Goal: Task Accomplishment & Management: Manage account settings

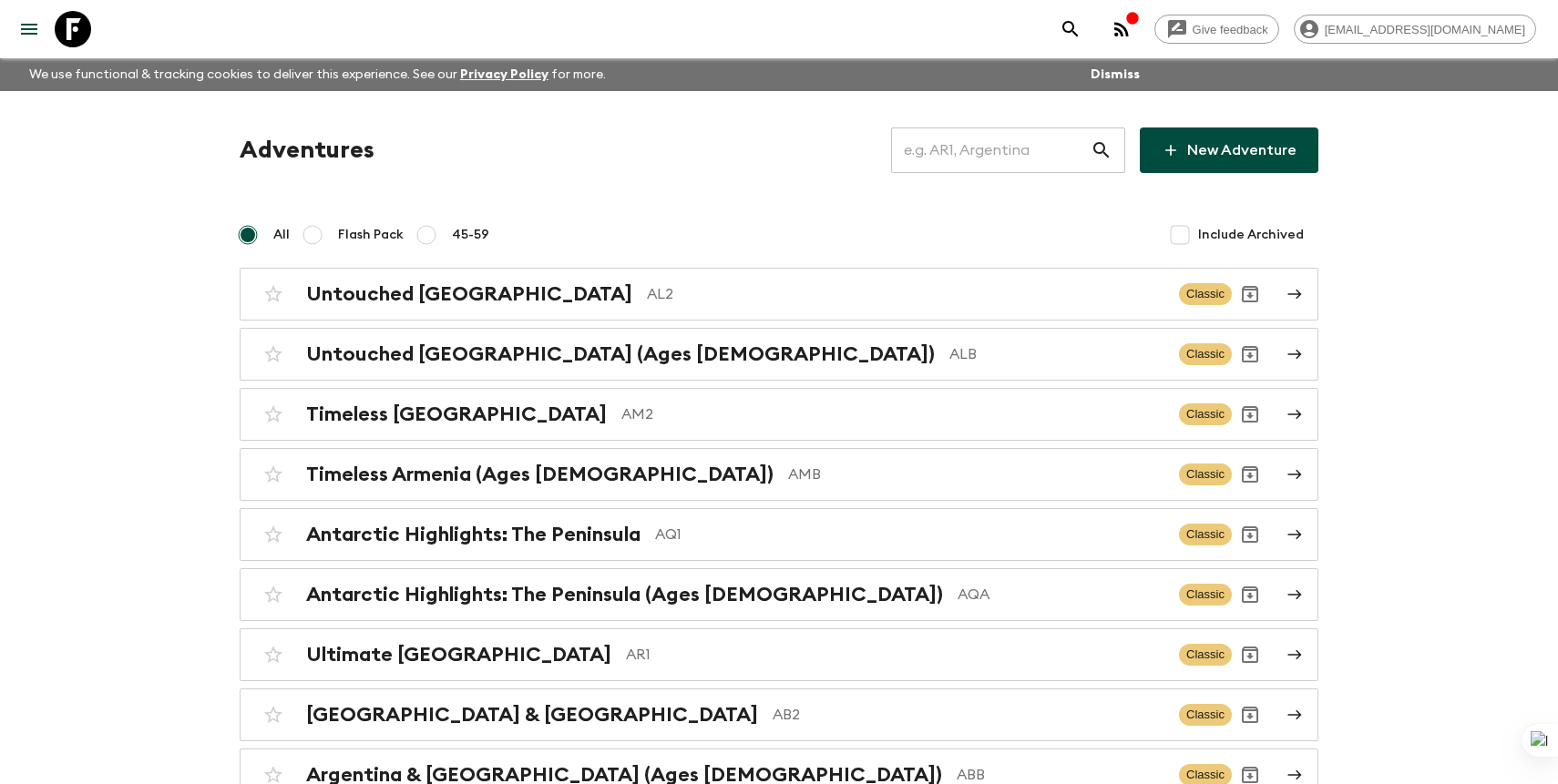
click at [1031, 150] on input "text" at bounding box center [991, 150] width 199 height 51
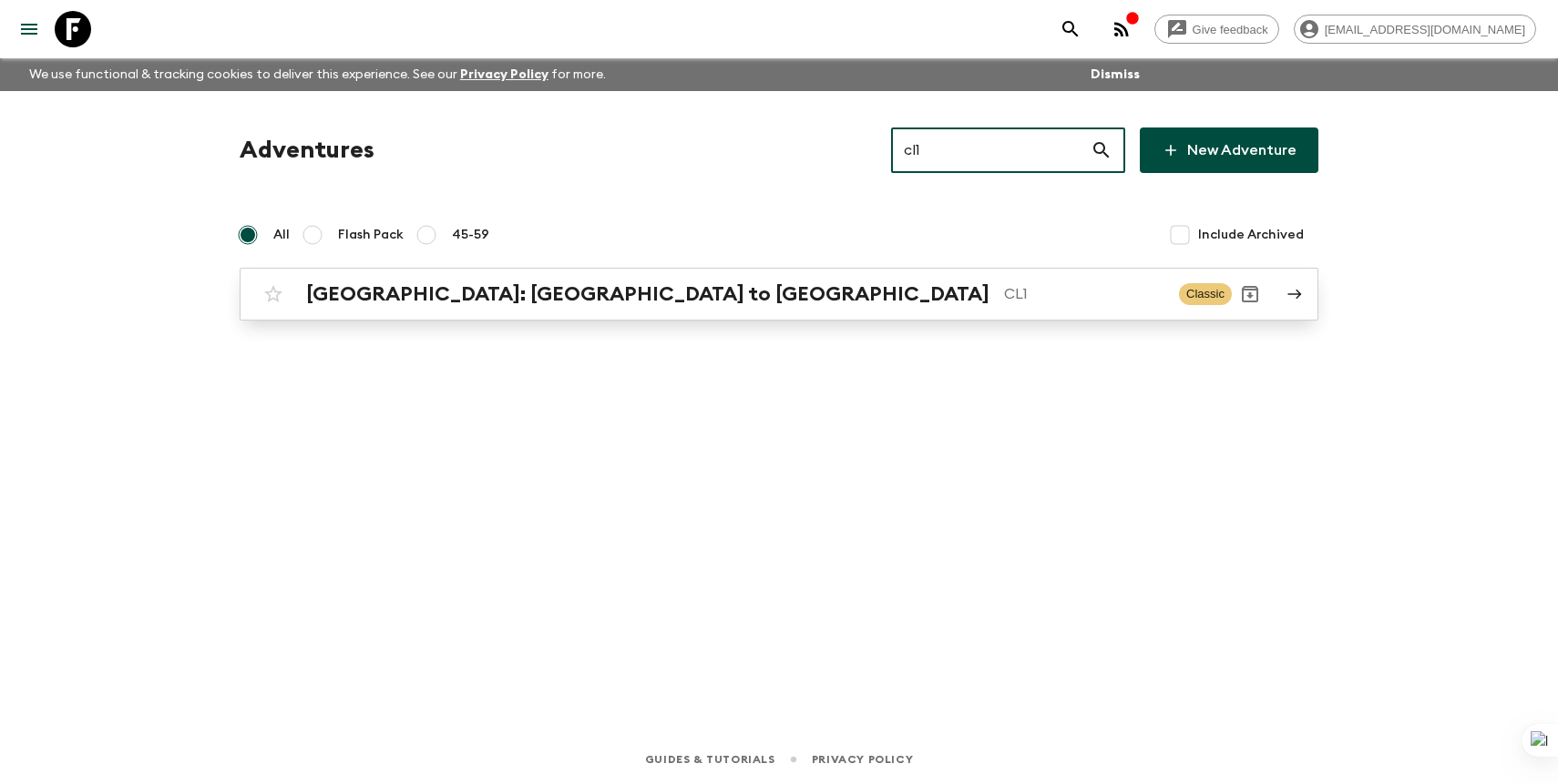
type input "cl1"
click at [1004, 301] on p "CL1" at bounding box center [1084, 294] width 161 height 22
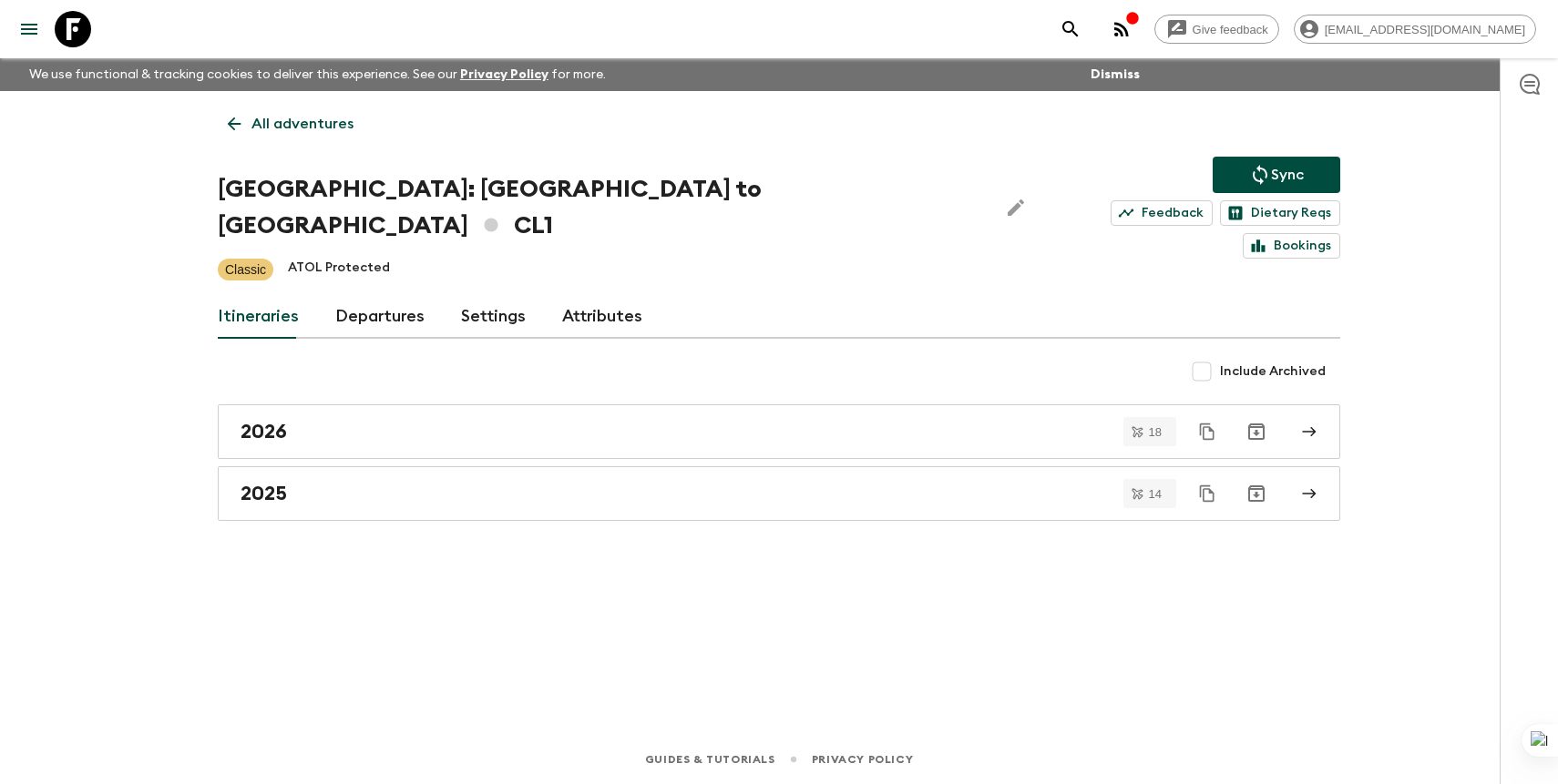
click at [363, 318] on div "All adventures Chile: [GEOGRAPHIC_DATA] to [GEOGRAPHIC_DATA] CL1 Sync Feedback …" at bounding box center [779, 387] width 1166 height 593
click at [365, 296] on link "Departures" at bounding box center [380, 316] width 89 height 44
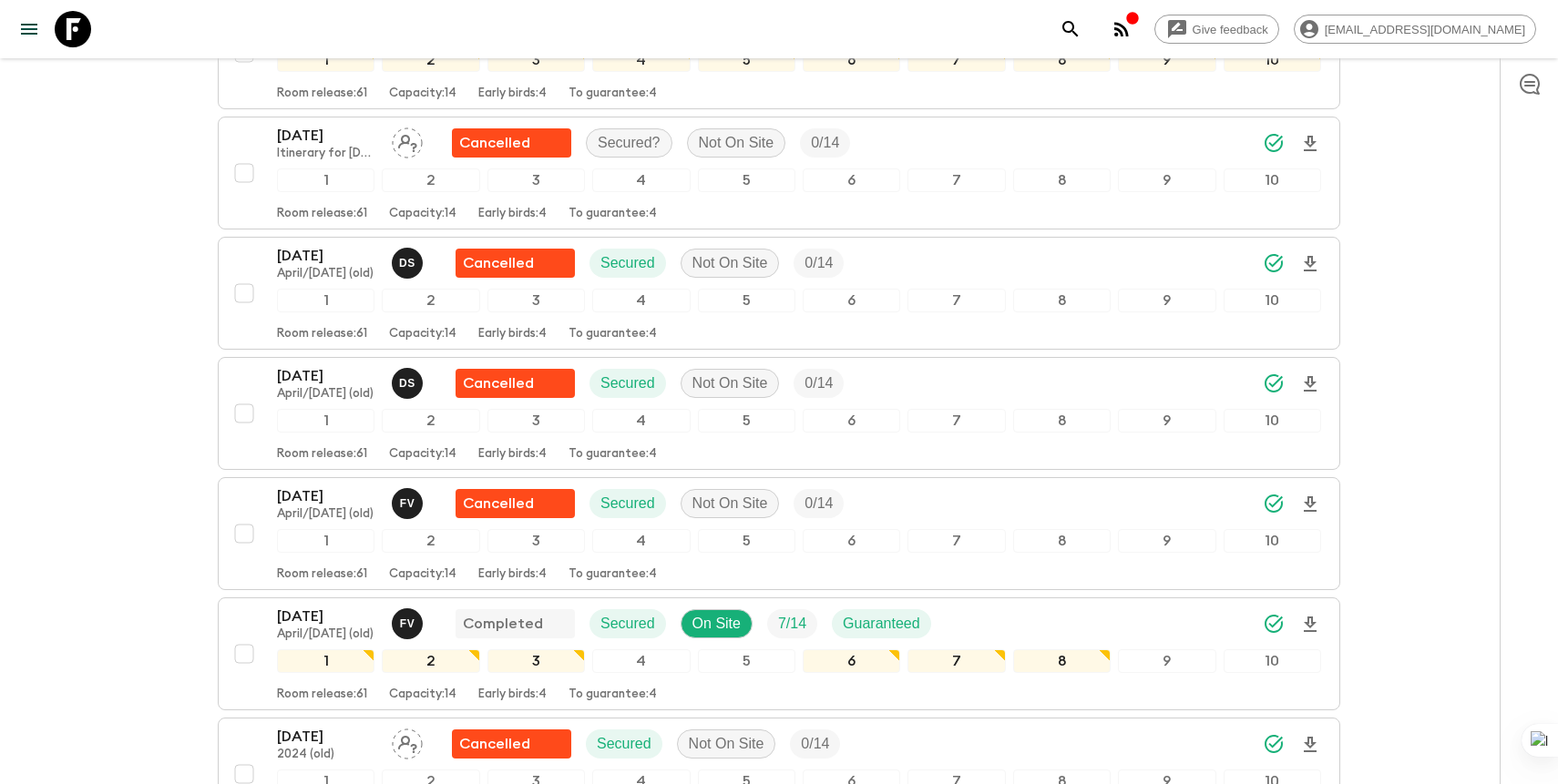
scroll to position [4758, 0]
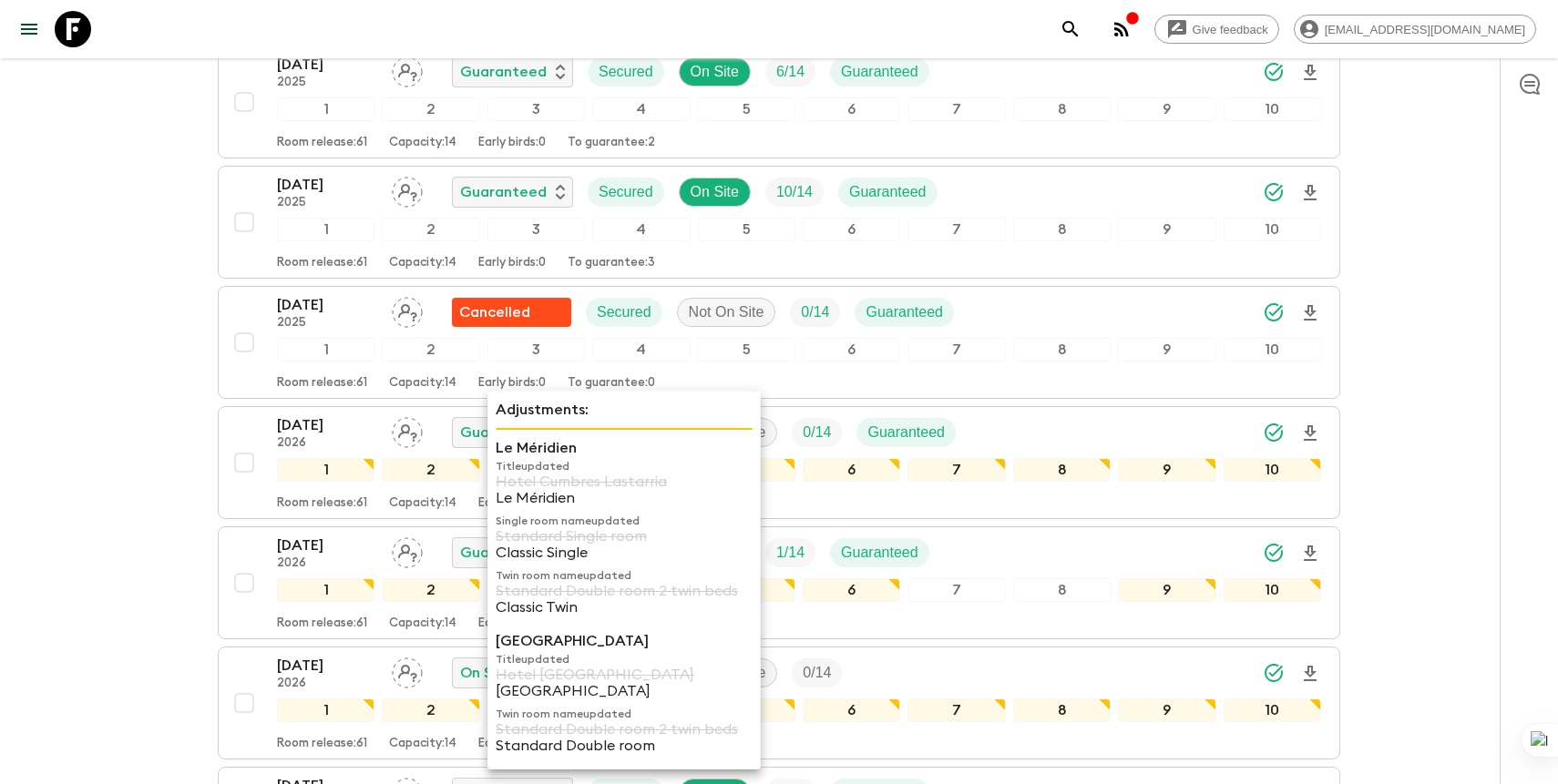
click at [502, 418] on p "Adjustments:" at bounding box center [625, 410] width 257 height 22
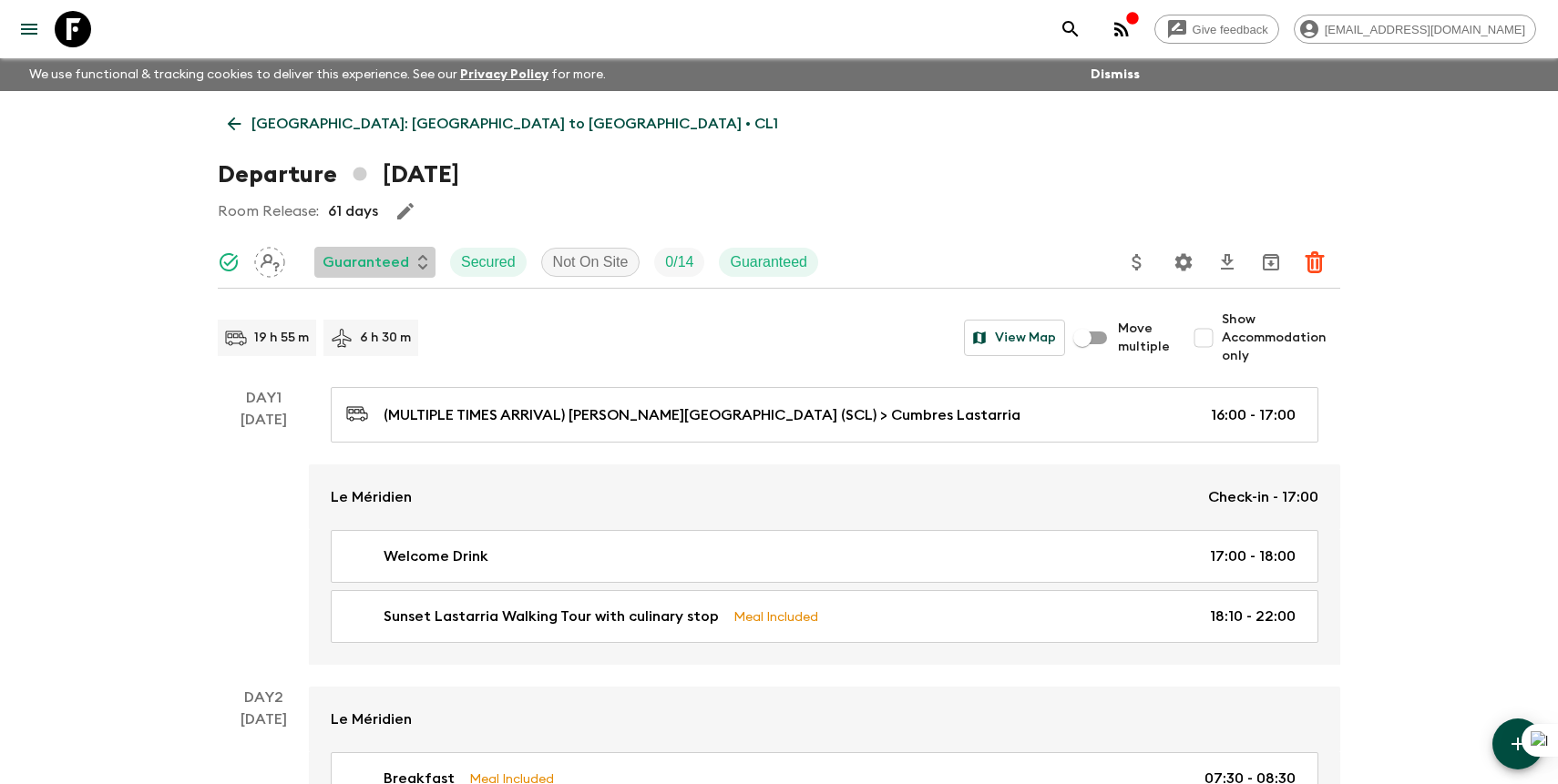
click at [383, 262] on p "Guaranteed" at bounding box center [367, 262] width 87 height 22
click at [382, 296] on p "Cancelled" at bounding box center [379, 301] width 71 height 22
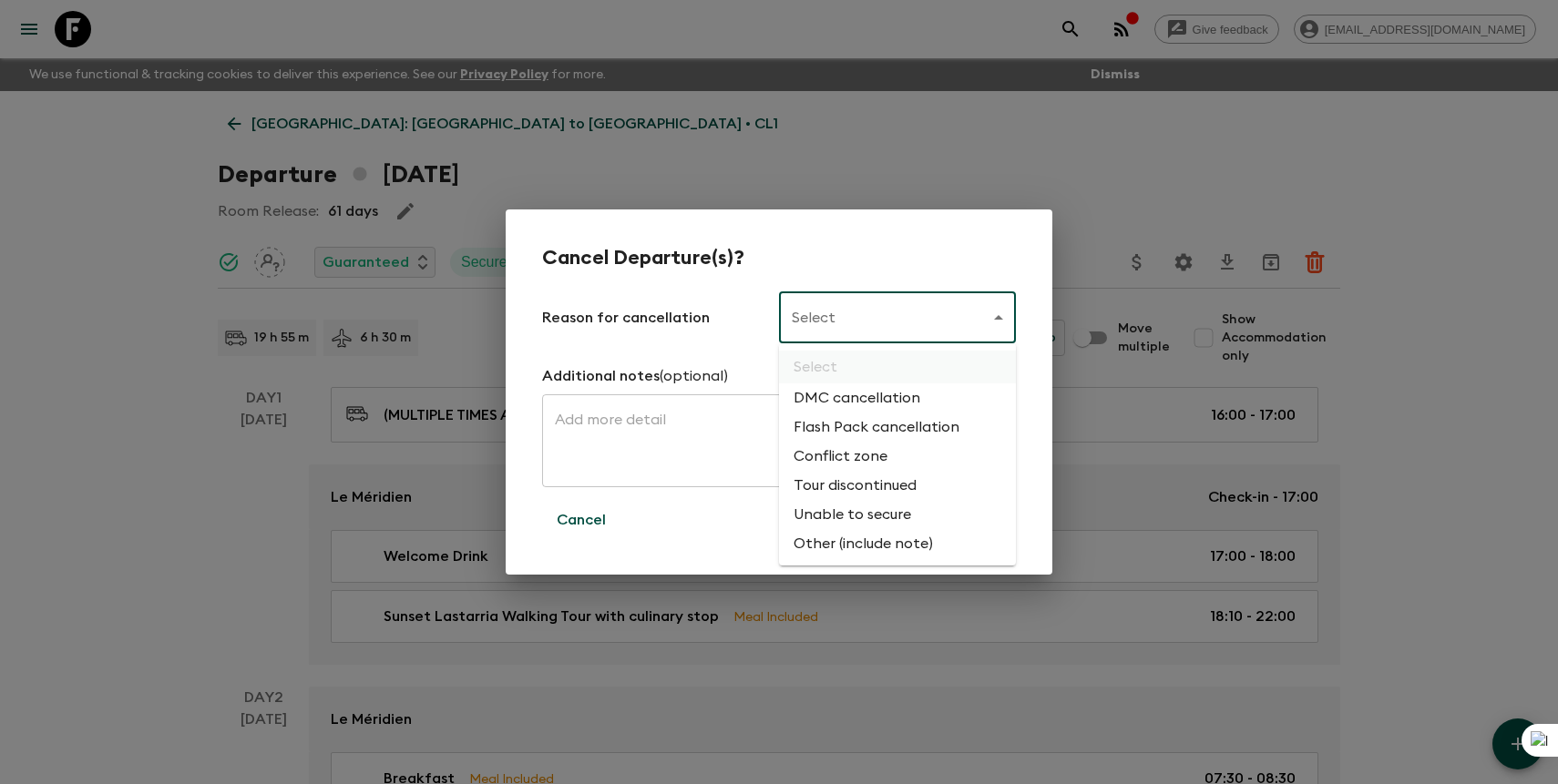
click at [842, 429] on li "Flash Pack cancellation" at bounding box center [897, 427] width 237 height 29
type input "FLASHPACK_CANCELLATION"
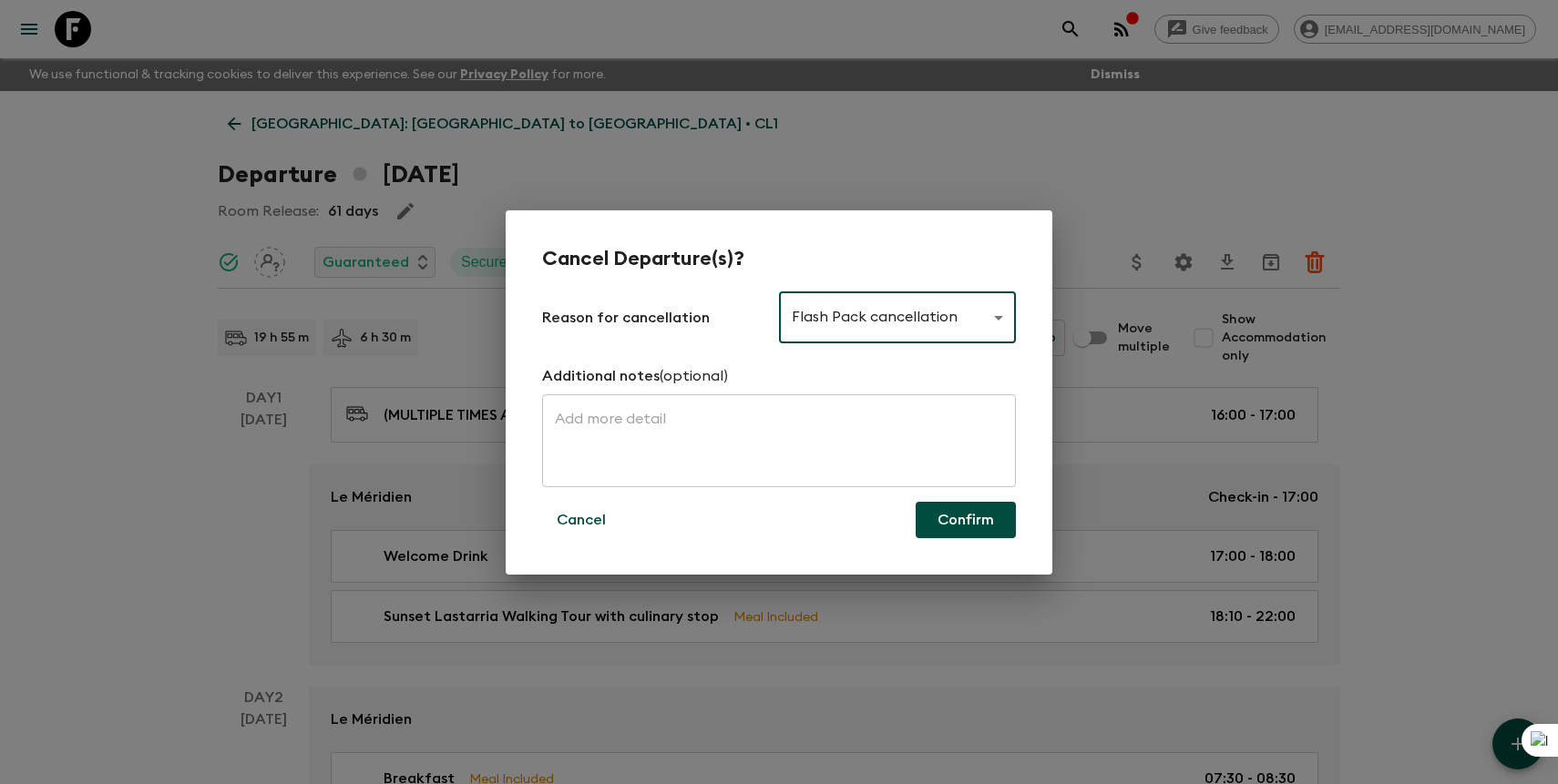
click at [960, 512] on button "Confirm" at bounding box center [966, 520] width 101 height 37
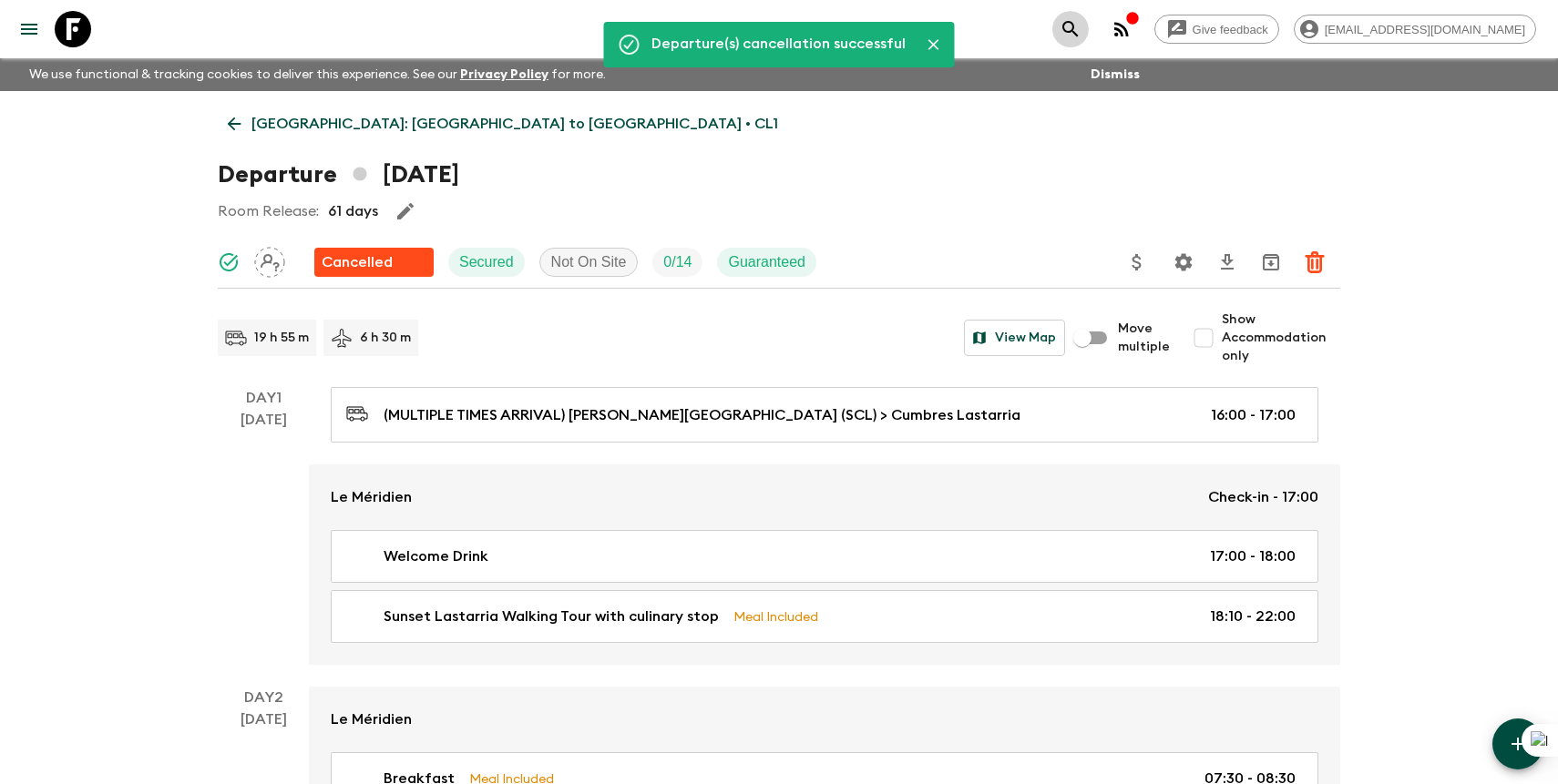
click at [1081, 34] on icon "search adventures" at bounding box center [1071, 29] width 22 height 22
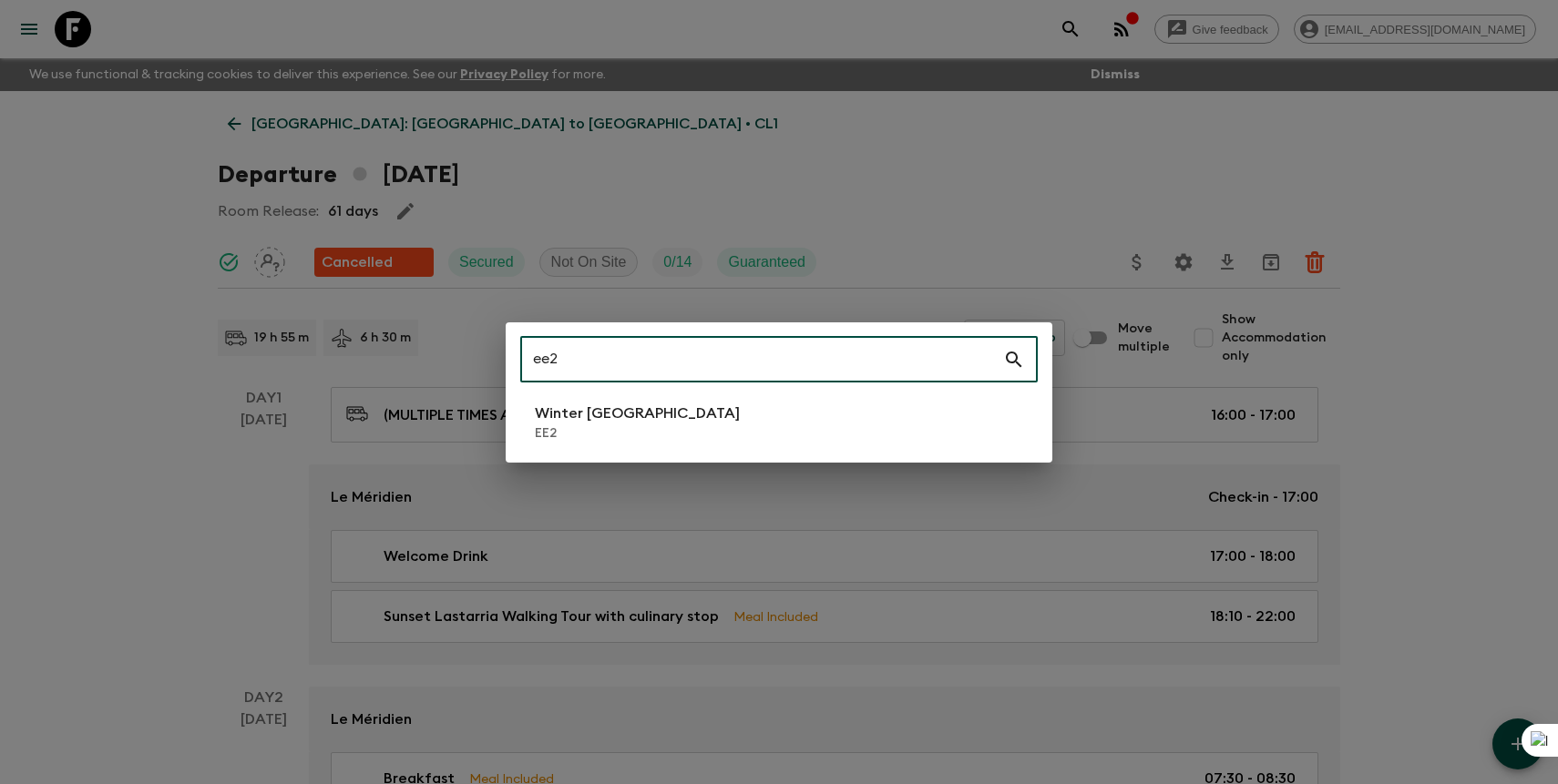
type input "ee2"
click at [644, 429] on li "Winter [GEOGRAPHIC_DATA] EE2" at bounding box center [779, 422] width 517 height 51
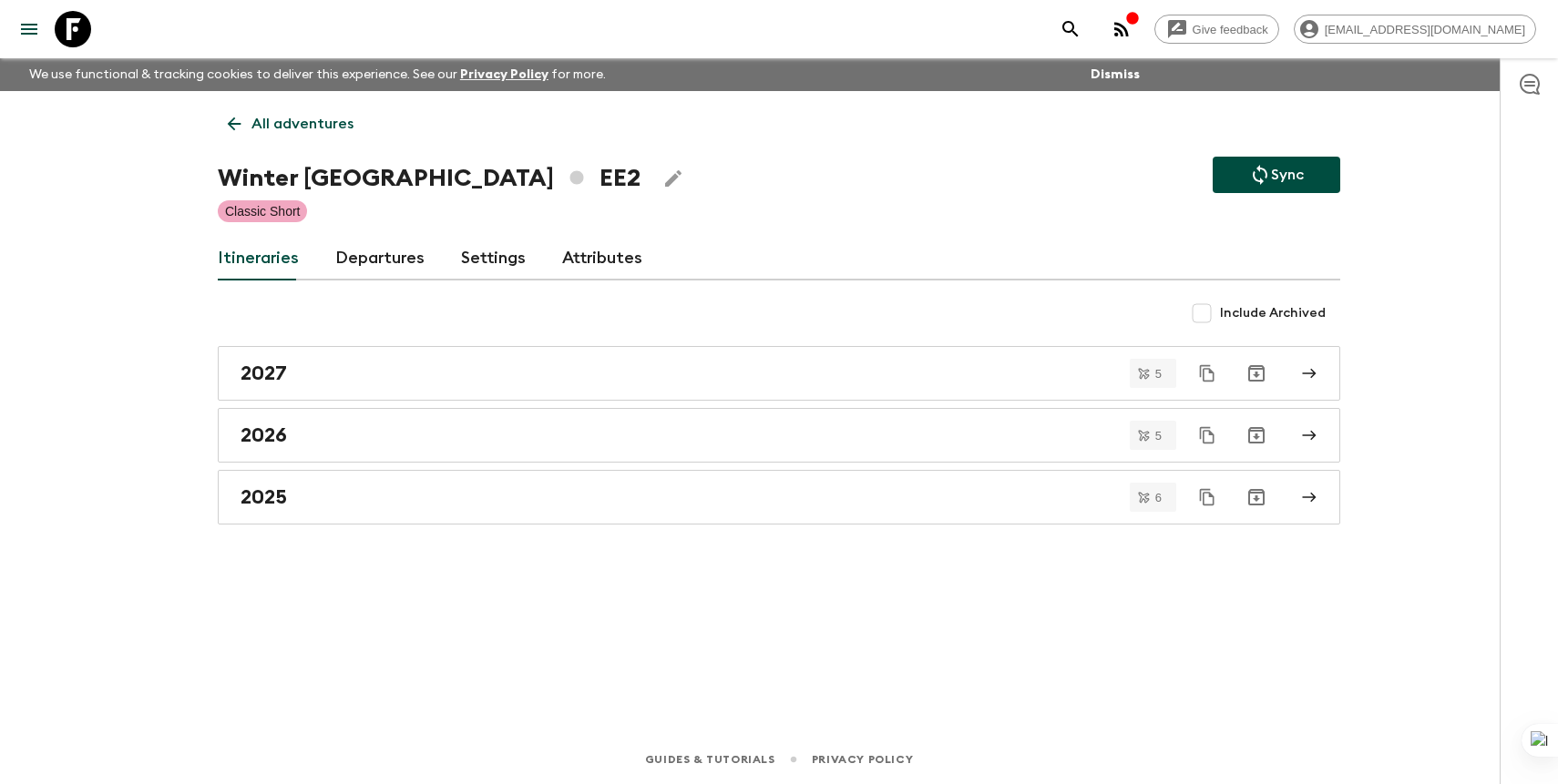
click at [391, 251] on link "Departures" at bounding box center [380, 258] width 89 height 44
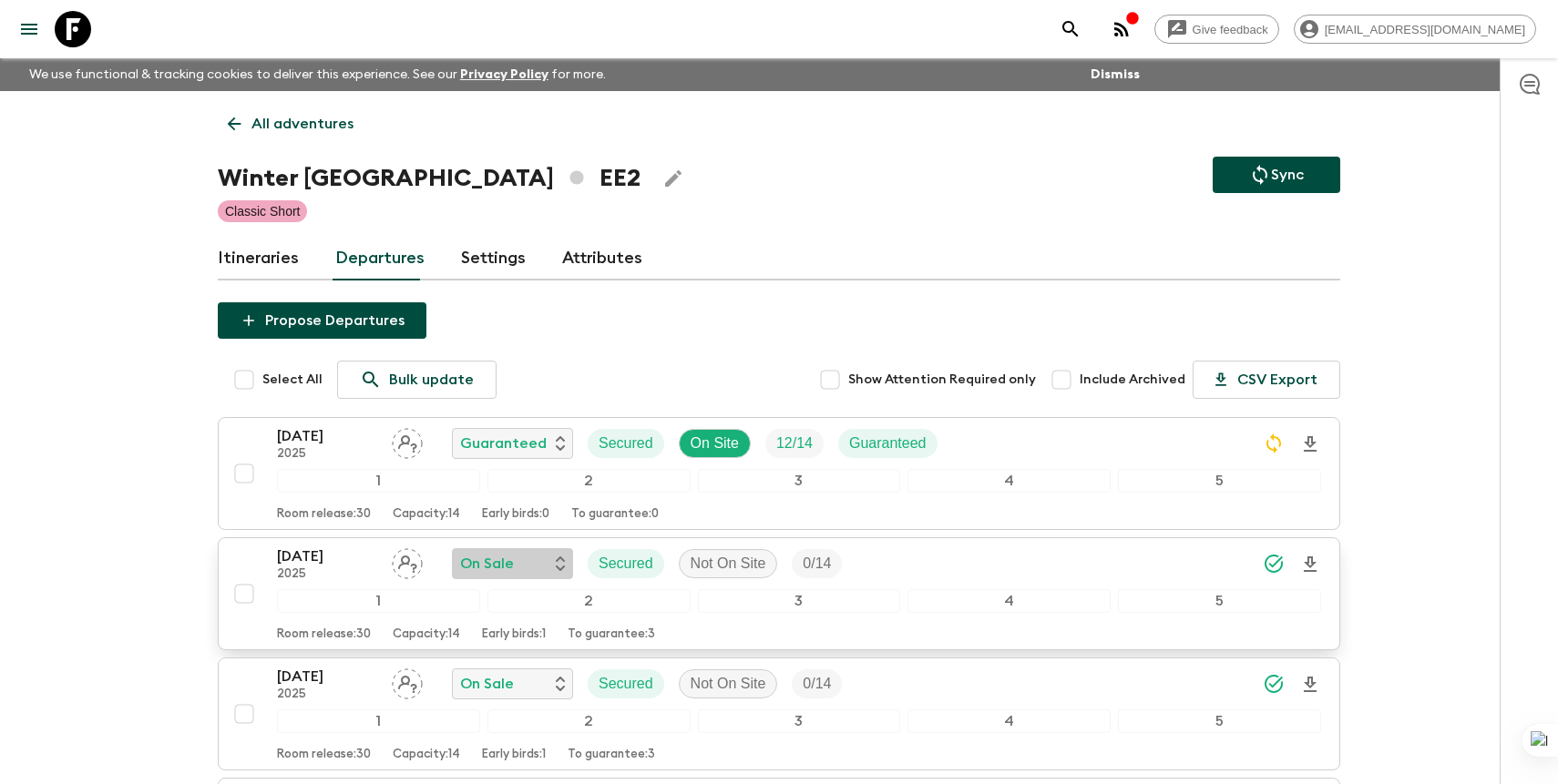
click at [559, 557] on icon "button" at bounding box center [560, 564] width 9 height 15
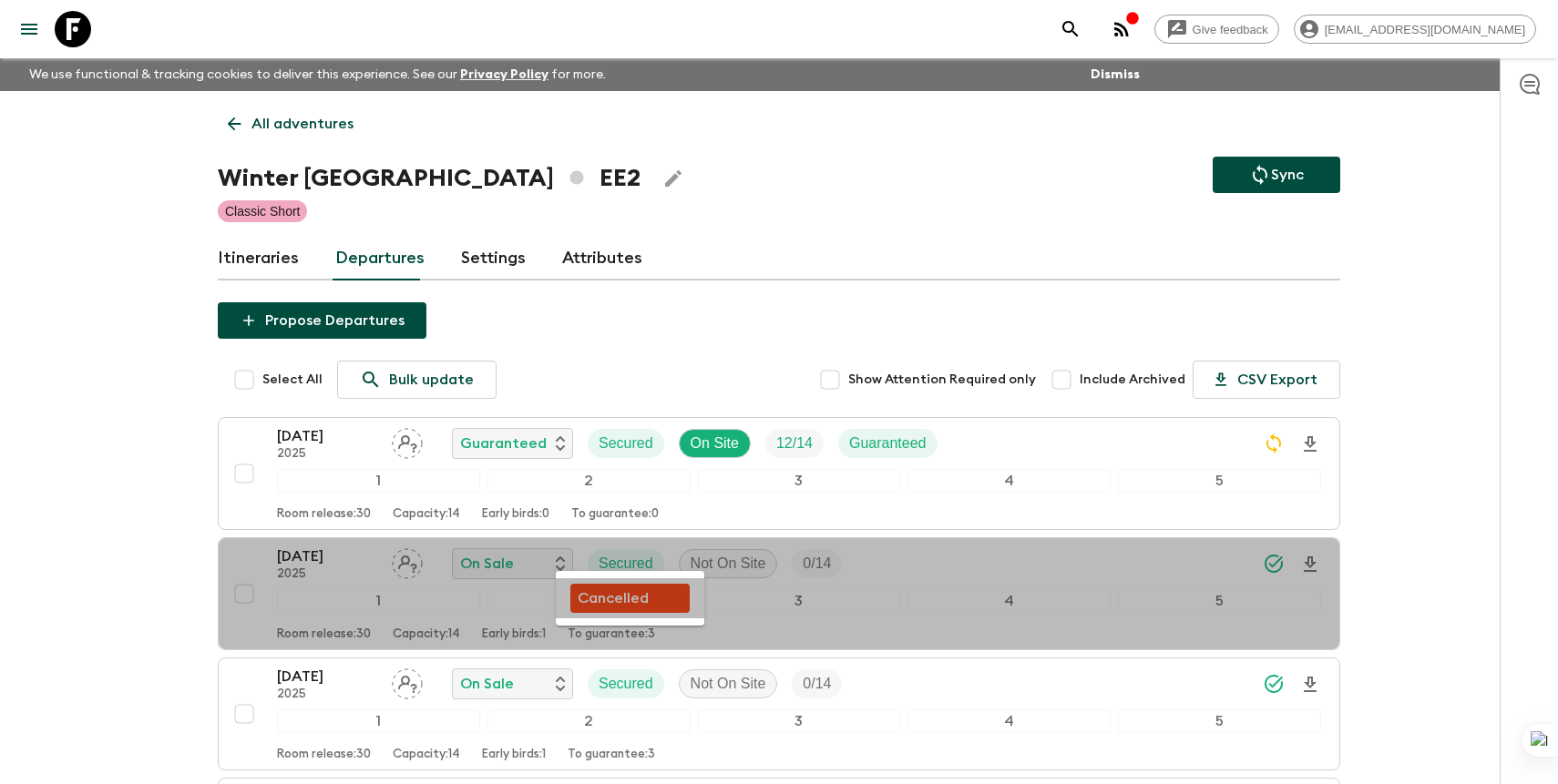
click at [614, 597] on p "Cancelled" at bounding box center [612, 598] width 71 height 22
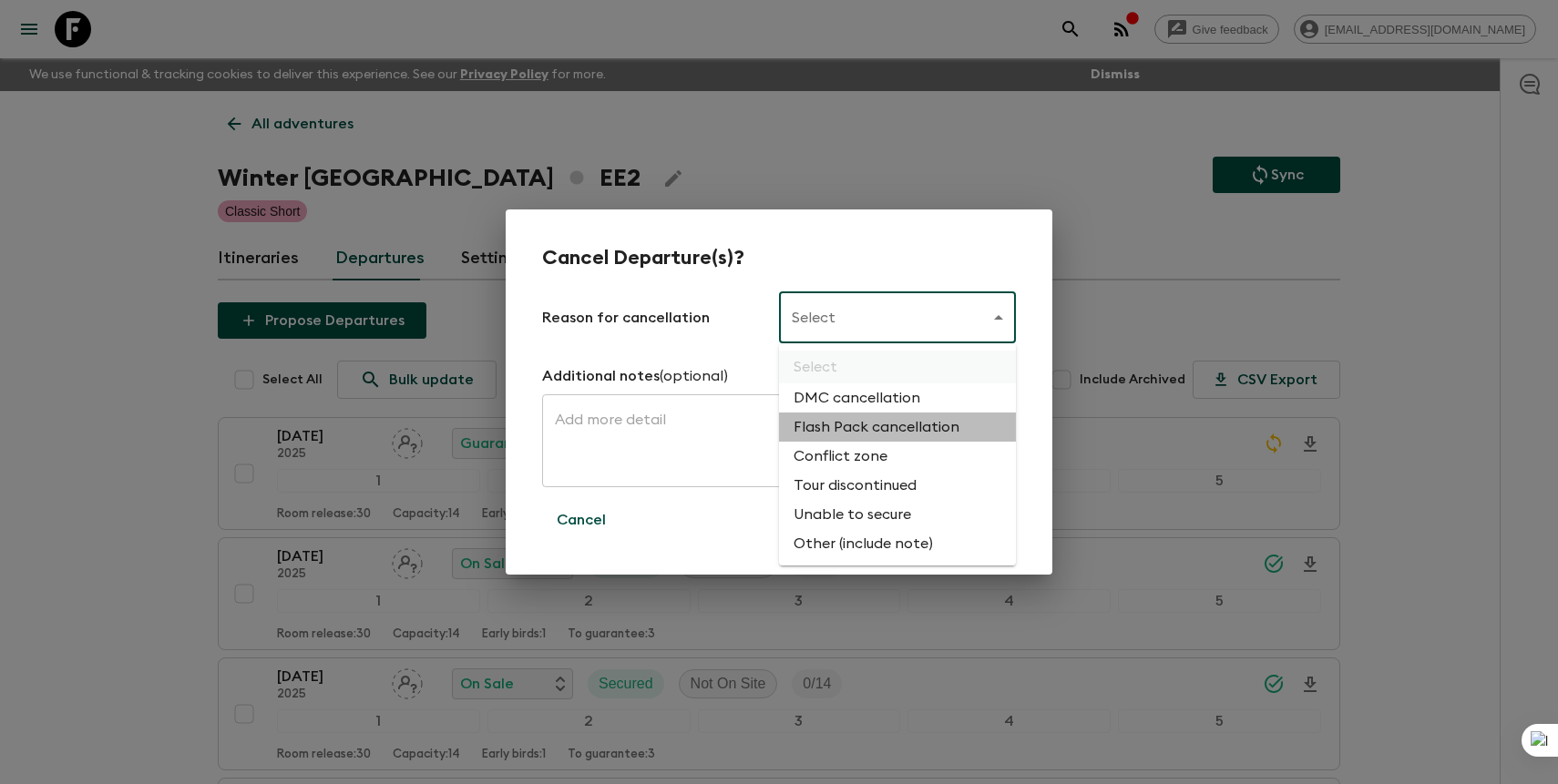
click at [842, 434] on li "Flash Pack cancellation" at bounding box center [897, 427] width 237 height 29
type input "FLASHPACK_CANCELLATION"
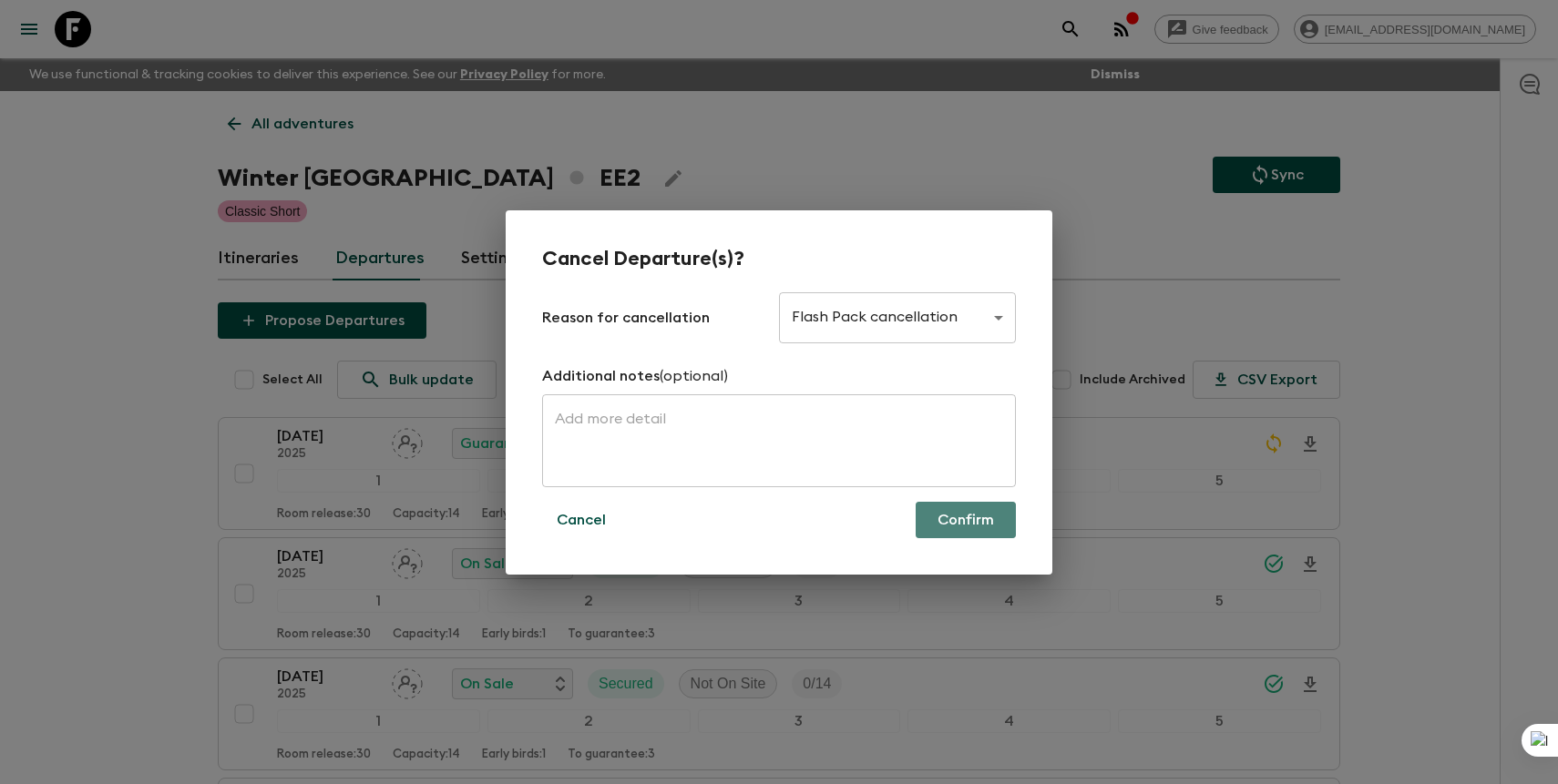
click at [949, 507] on button "Confirm" at bounding box center [966, 520] width 101 height 37
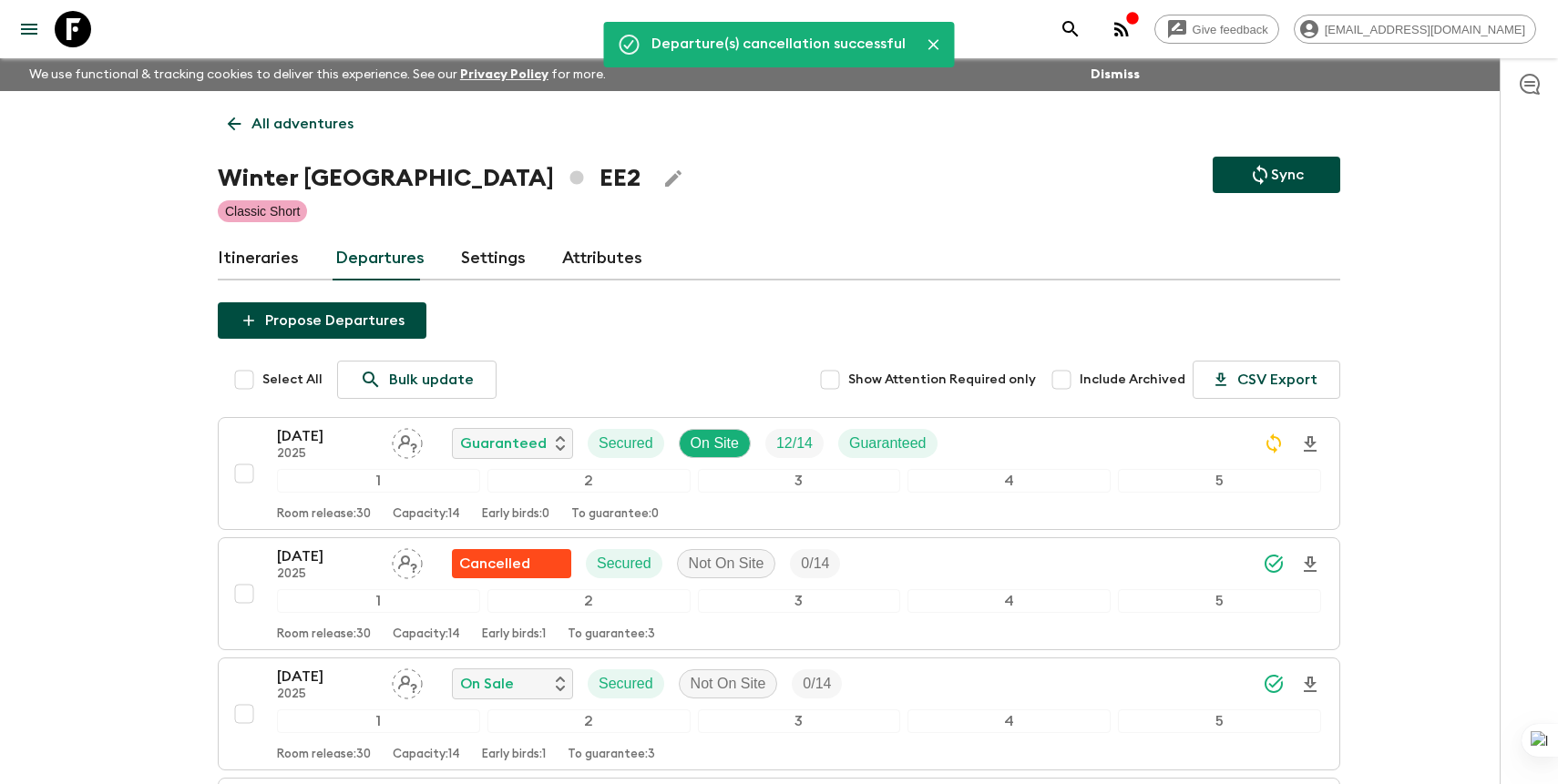
click at [1081, 28] on icon "search adventures" at bounding box center [1071, 29] width 22 height 22
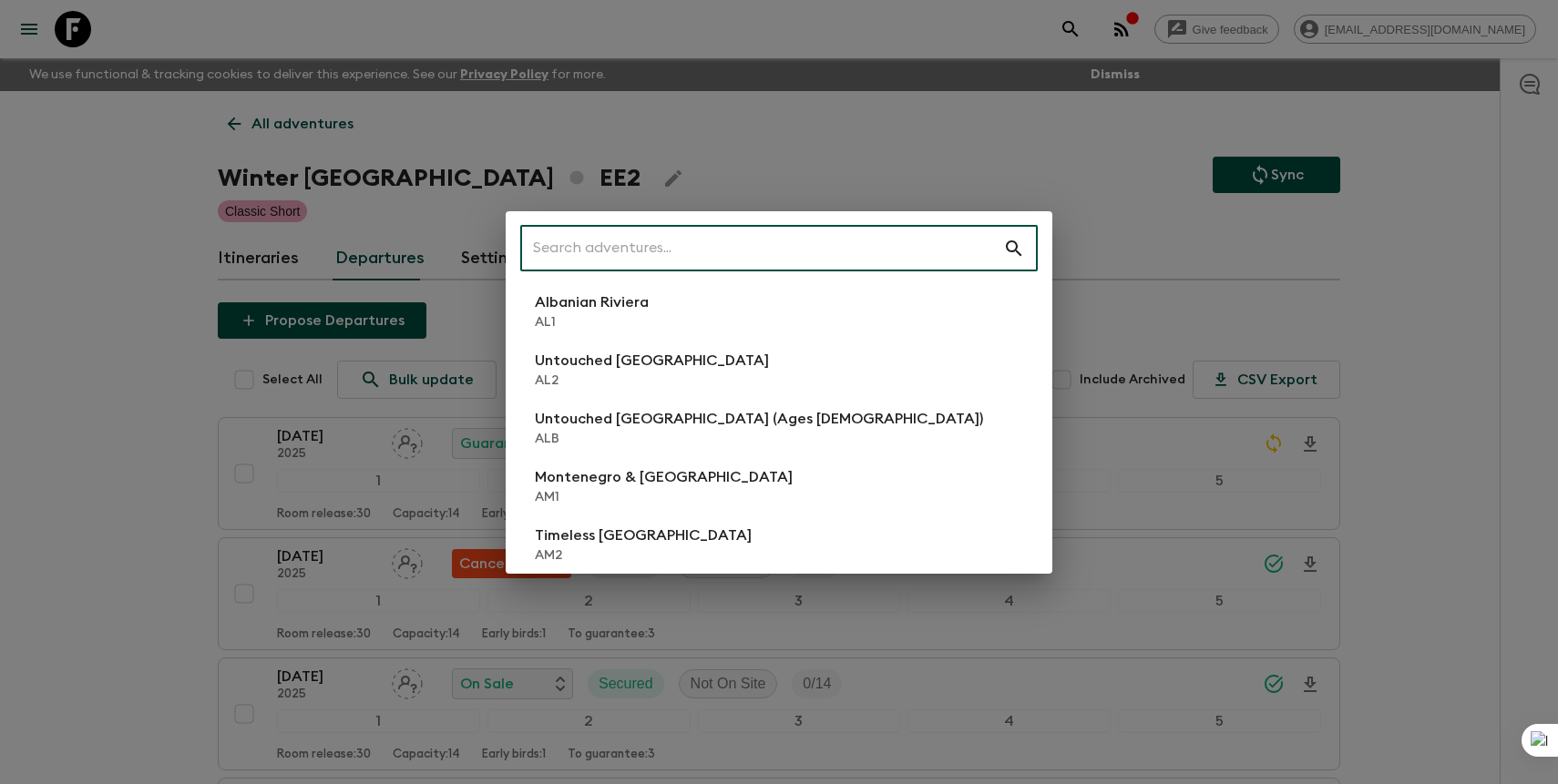
type input "x"
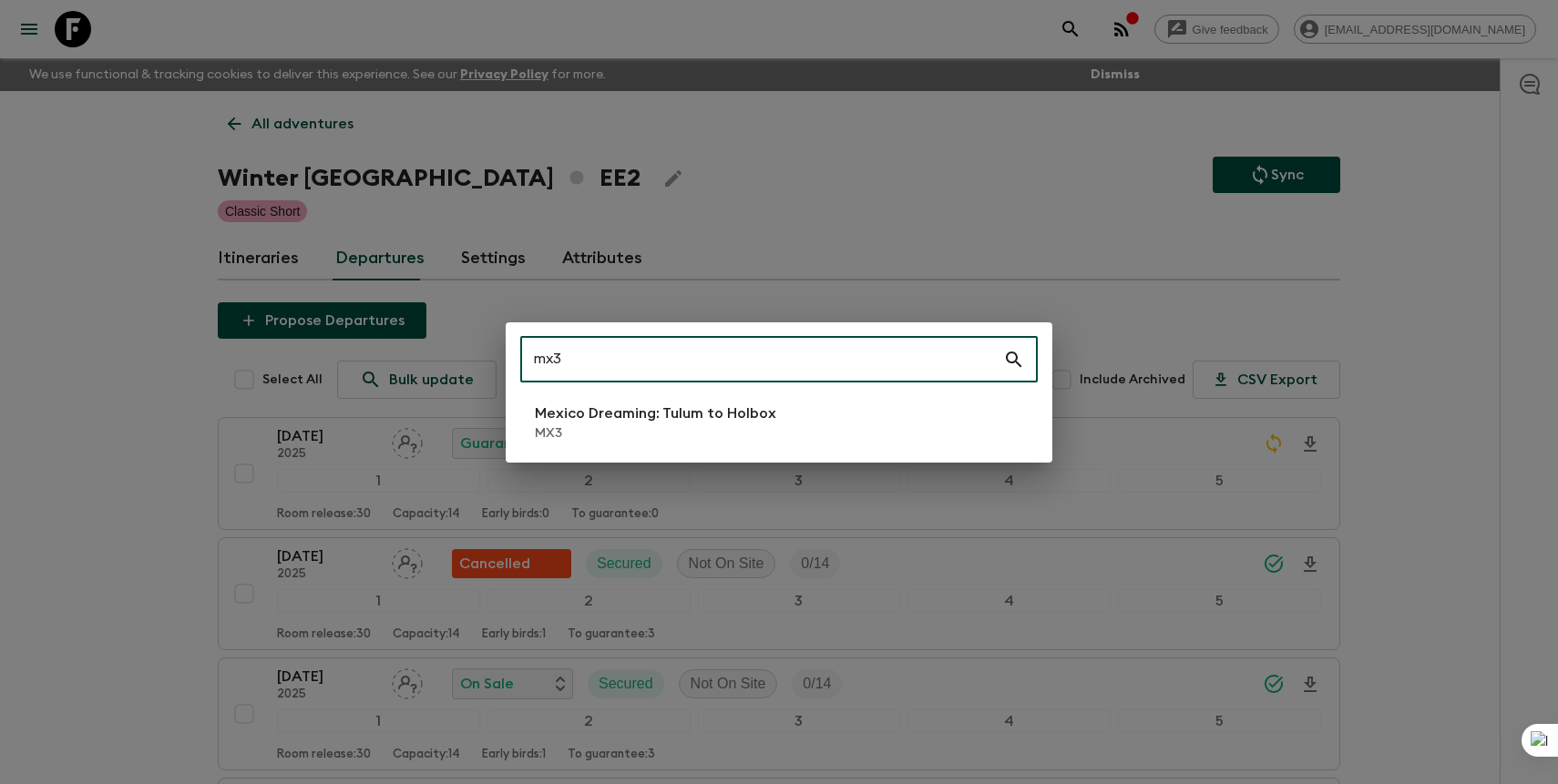
type input "mx3"
click at [751, 416] on p "Mexico Dreaming: Tulum to Holbox" at bounding box center [656, 413] width 242 height 22
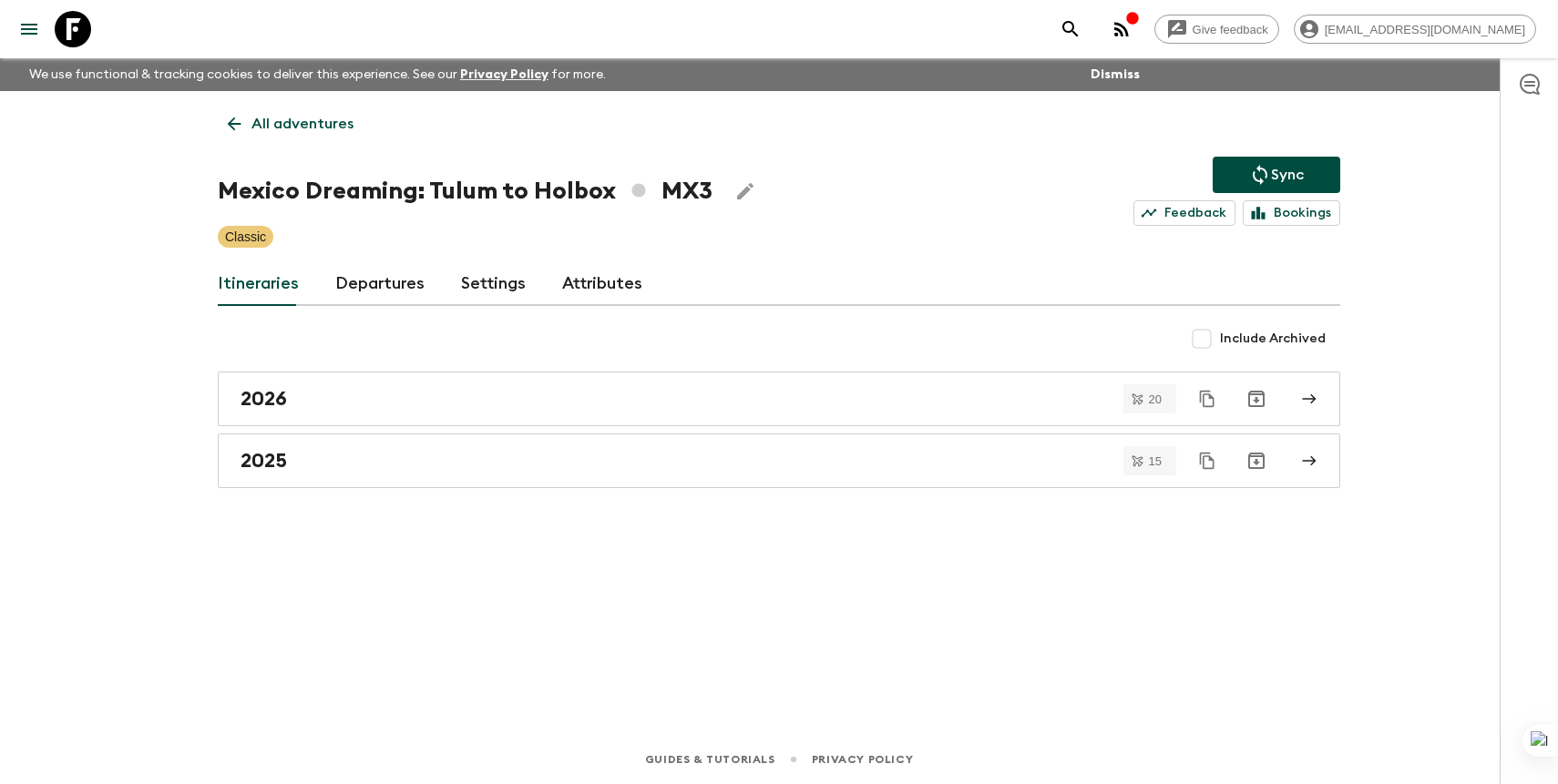
click at [359, 292] on link "Departures" at bounding box center [380, 283] width 89 height 44
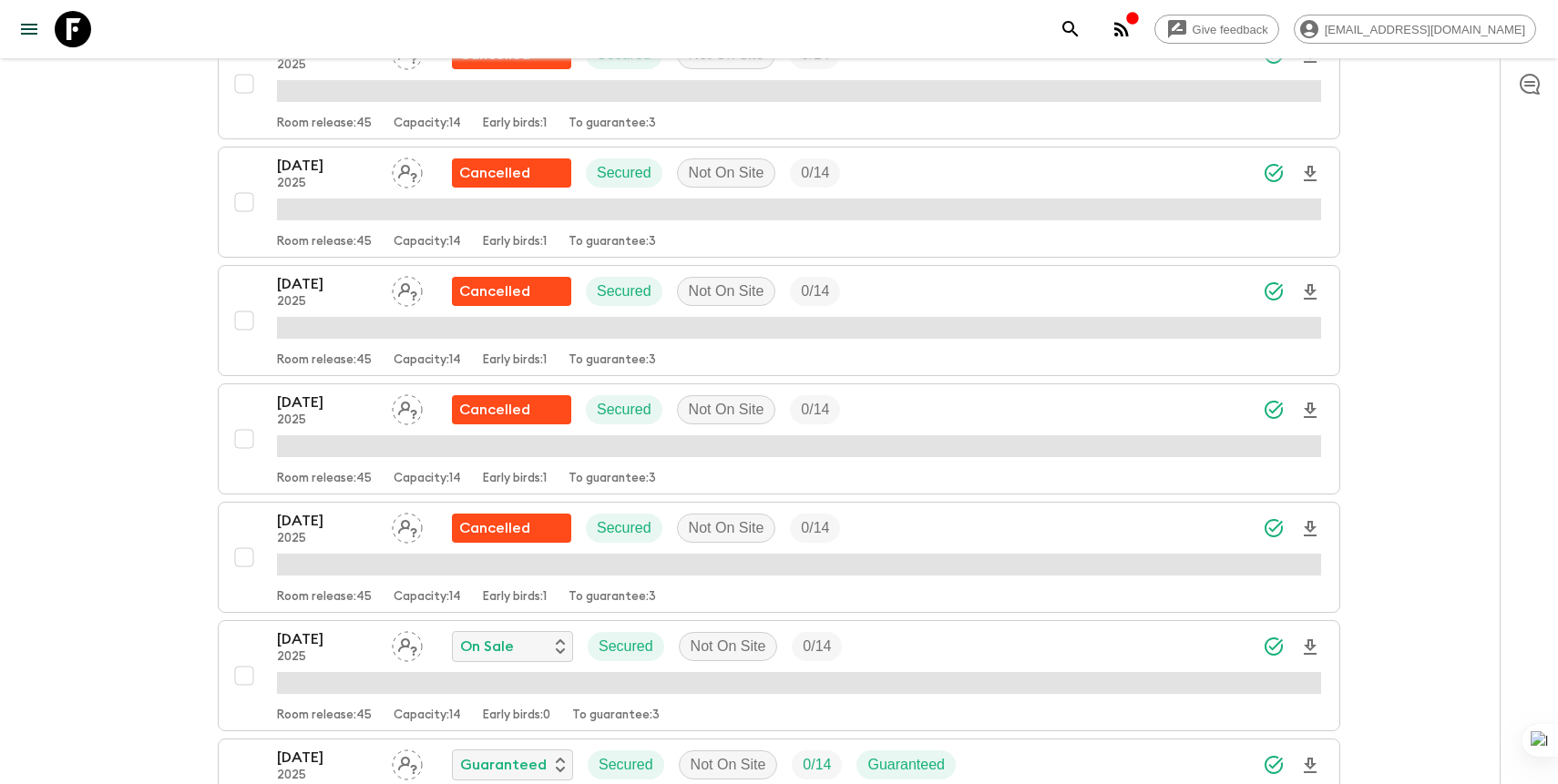
scroll to position [1126, 0]
click at [522, 648] on div "On Sale" at bounding box center [513, 646] width 104 height 22
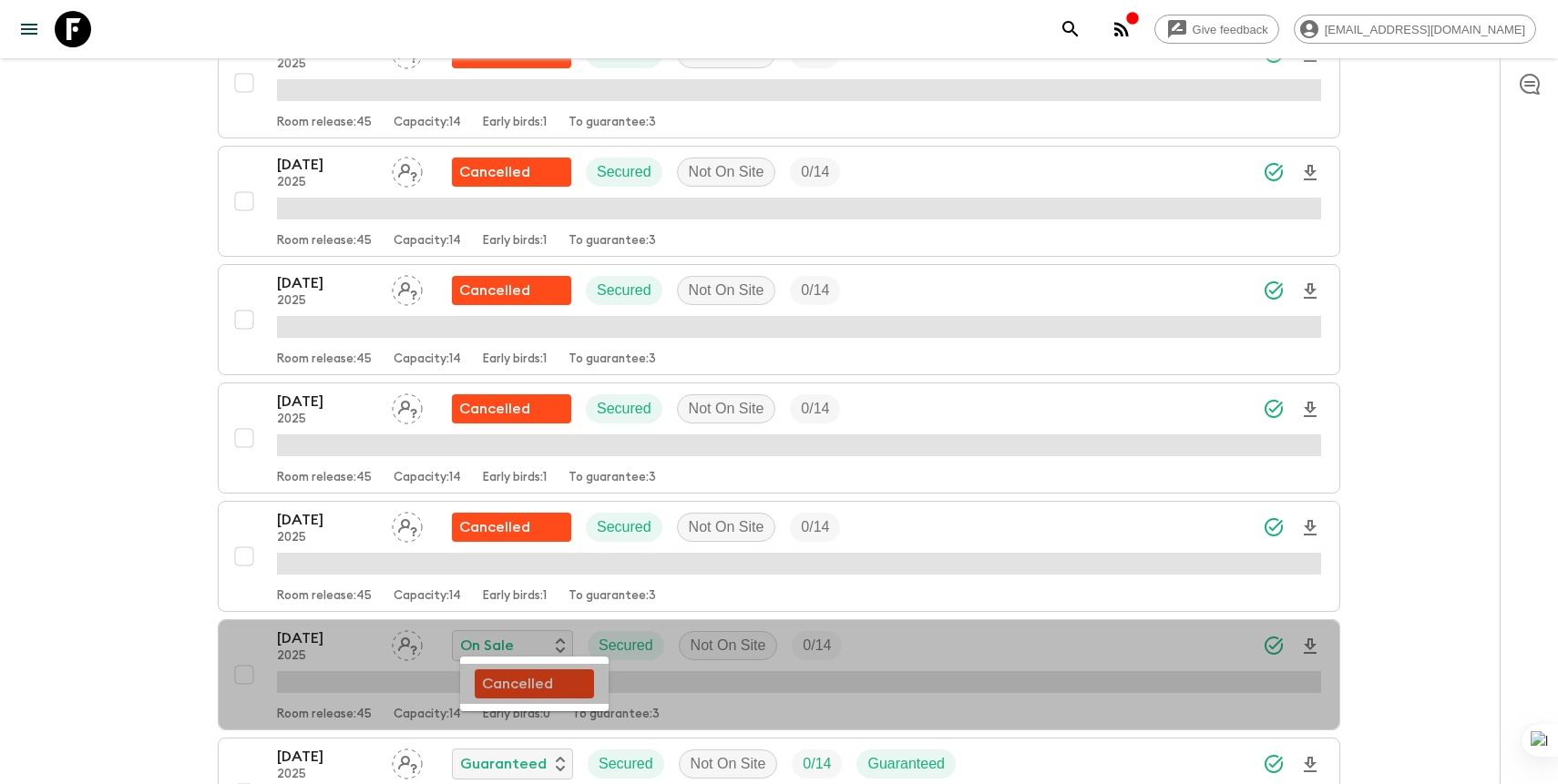
click at [505, 678] on p "Cancelled" at bounding box center [516, 683] width 71 height 22
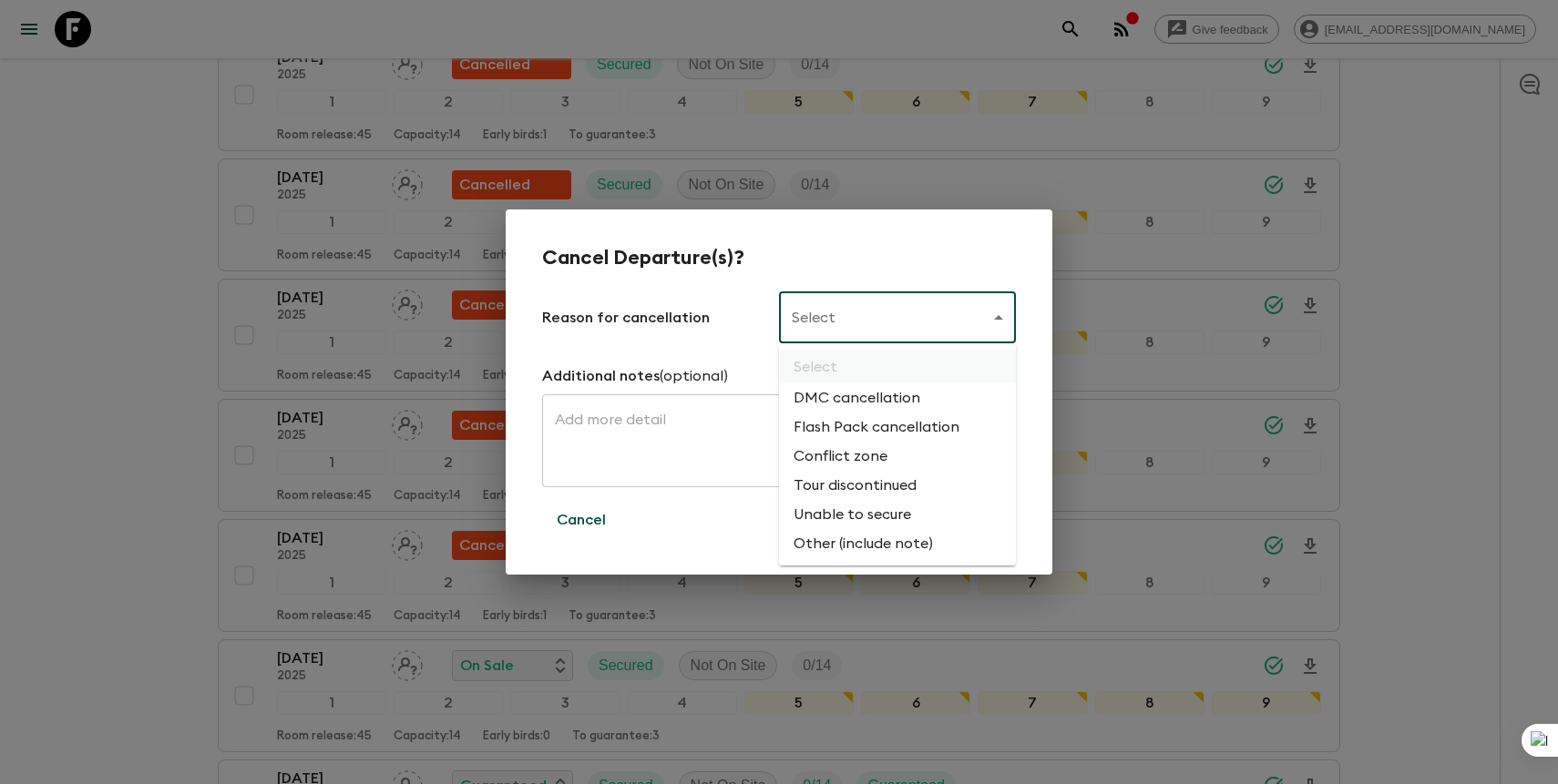
scroll to position [1137, 0]
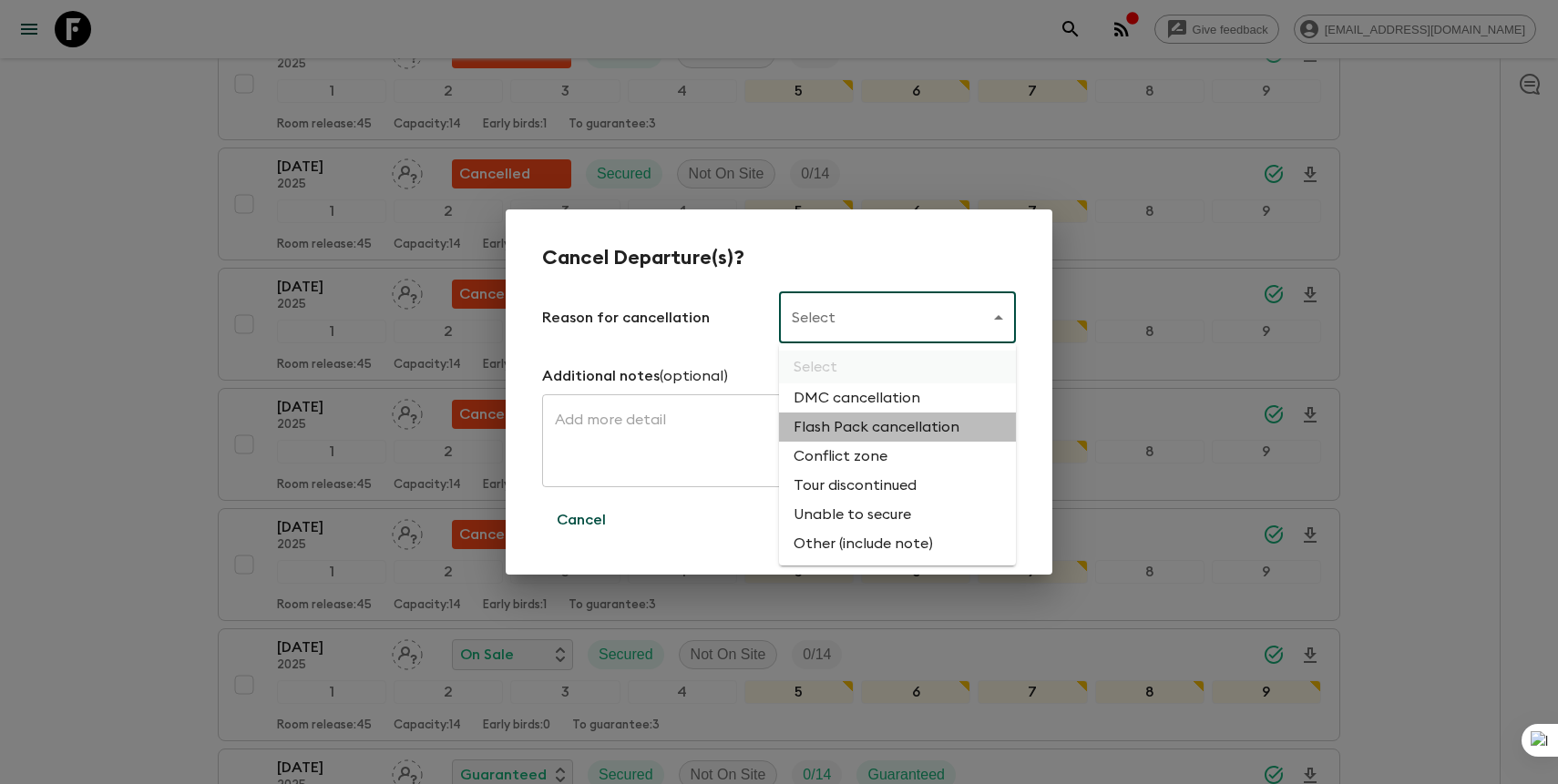
click at [880, 434] on li "Flash Pack cancellation" at bounding box center [897, 427] width 237 height 29
type input "FLASHPACK_CANCELLATION"
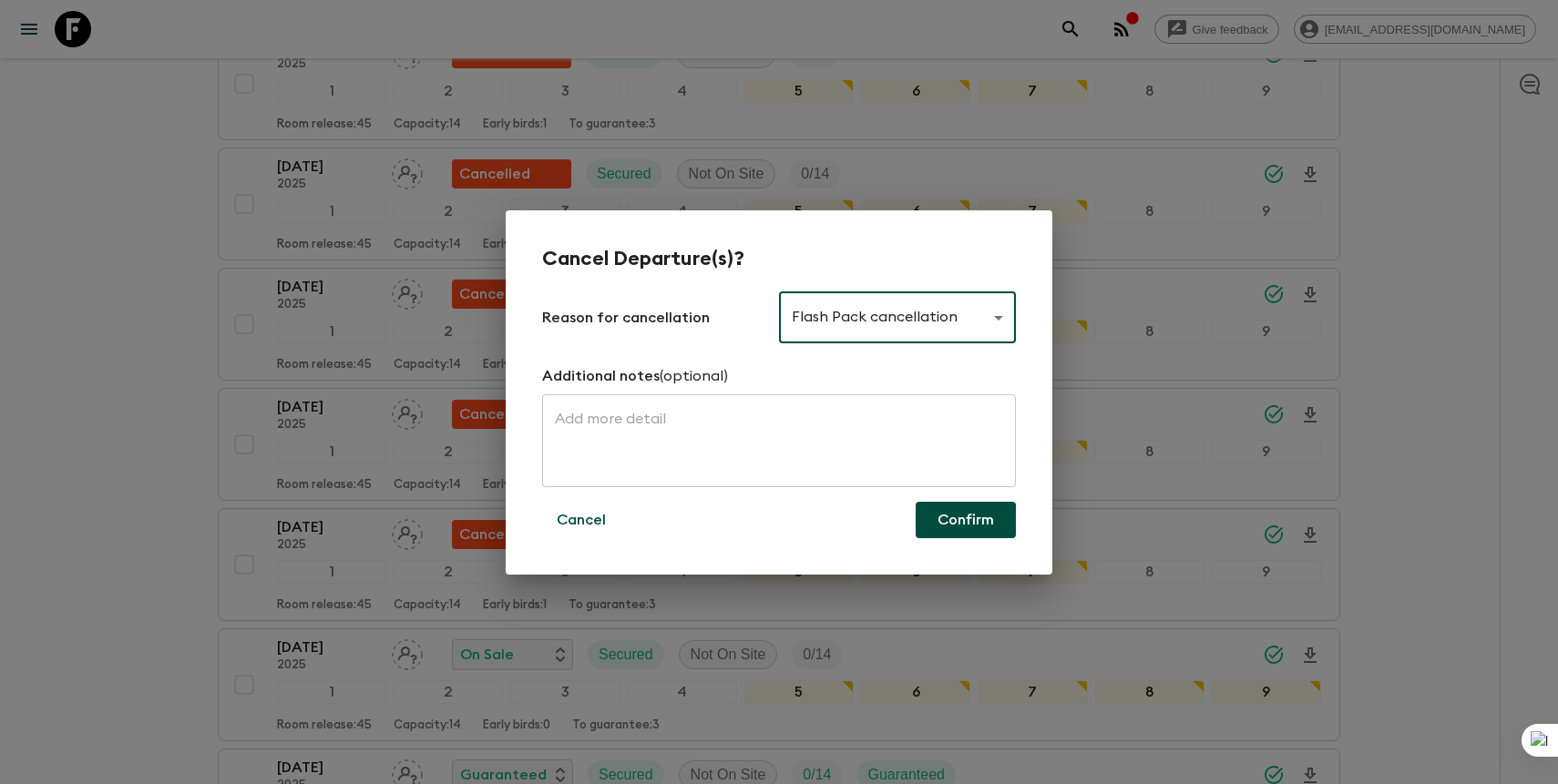
click at [940, 522] on button "Confirm" at bounding box center [966, 520] width 101 height 37
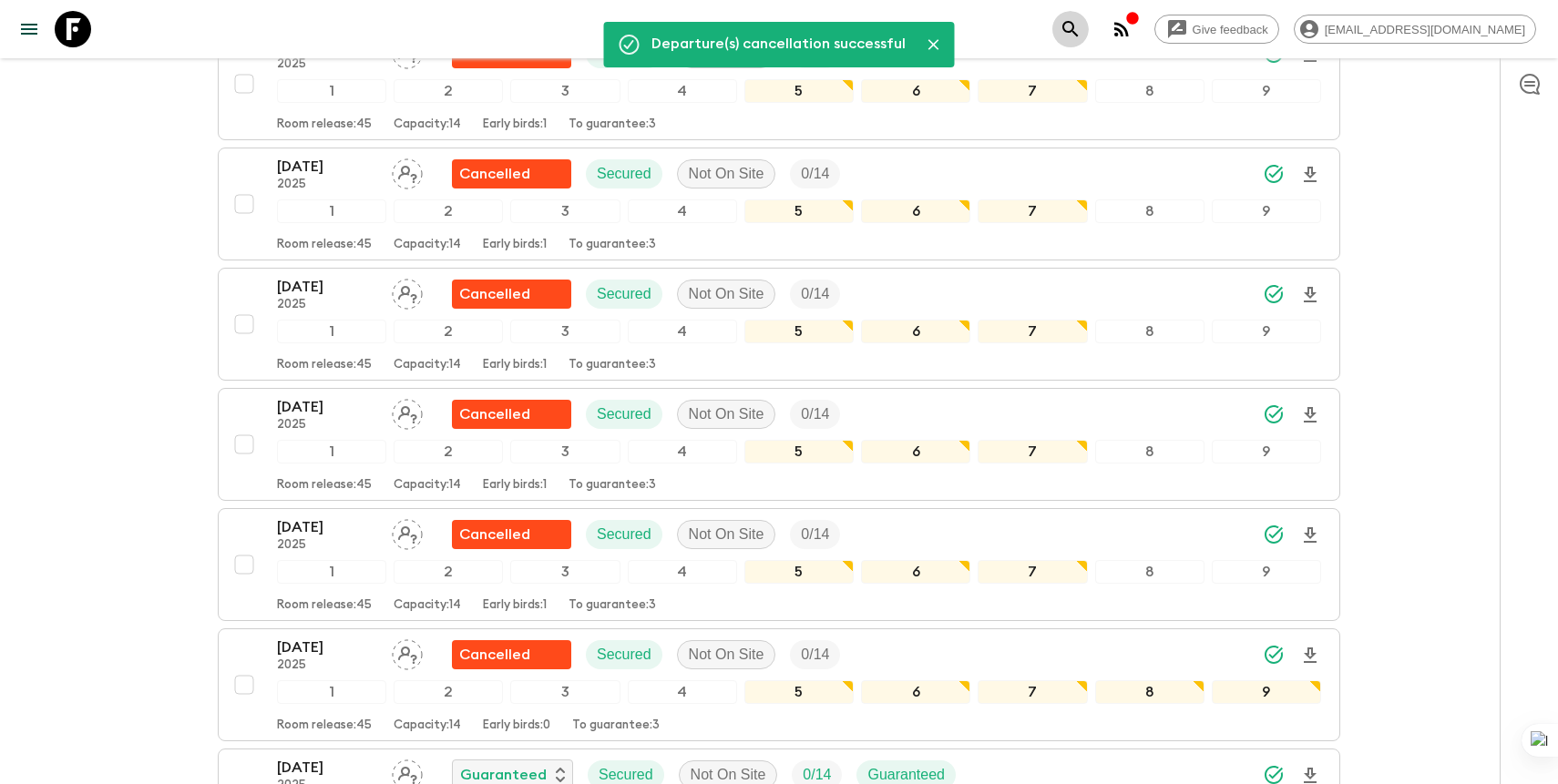
click at [1081, 33] on icon "search adventures" at bounding box center [1071, 29] width 22 height 22
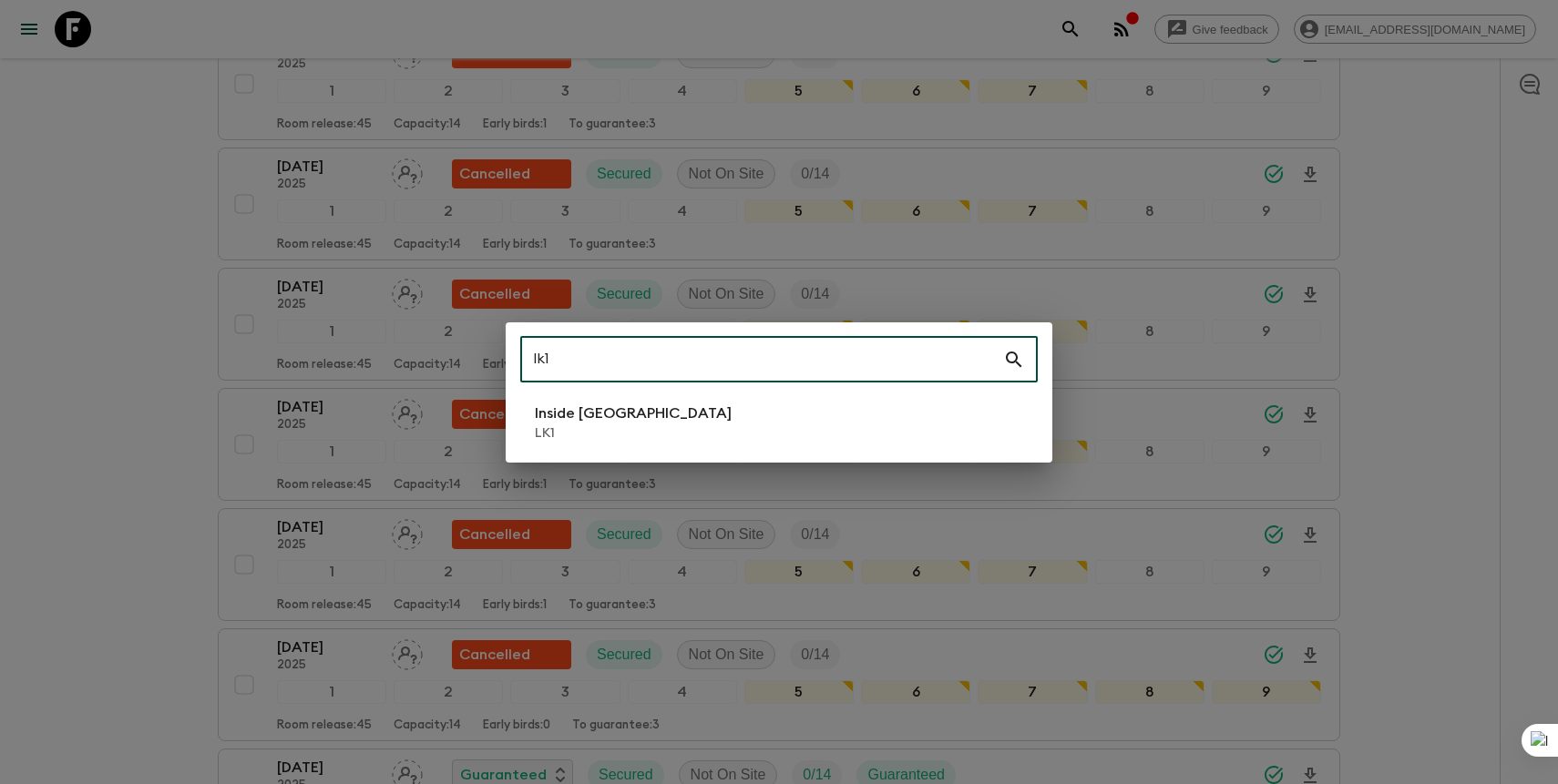
type input "lk1"
click at [734, 429] on li "Inside [GEOGRAPHIC_DATA] LK1" at bounding box center [779, 422] width 517 height 51
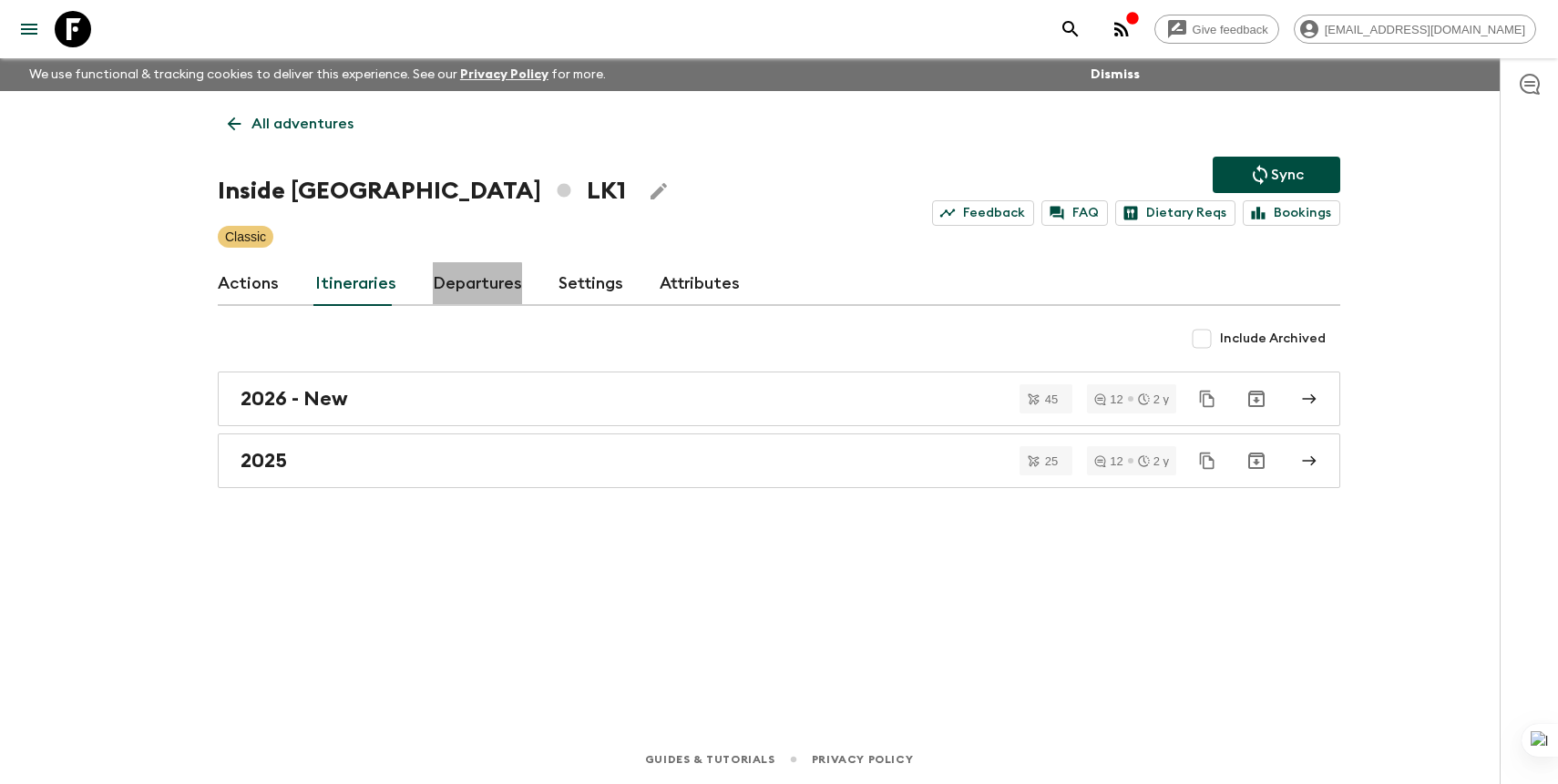
click at [464, 286] on link "Departures" at bounding box center [478, 283] width 89 height 44
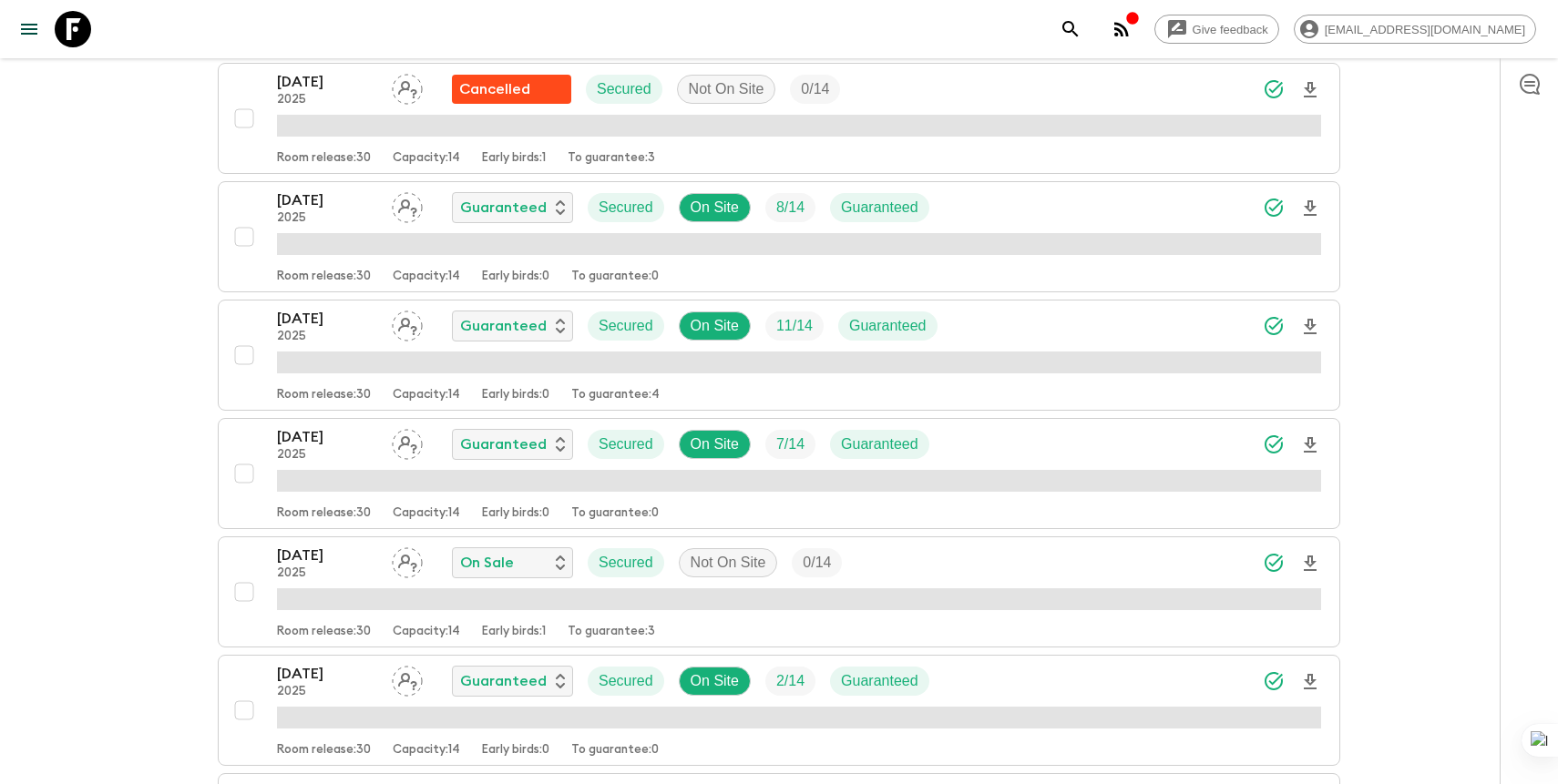
scroll to position [2039, 0]
click at [496, 554] on p "On Sale" at bounding box center [487, 562] width 54 height 22
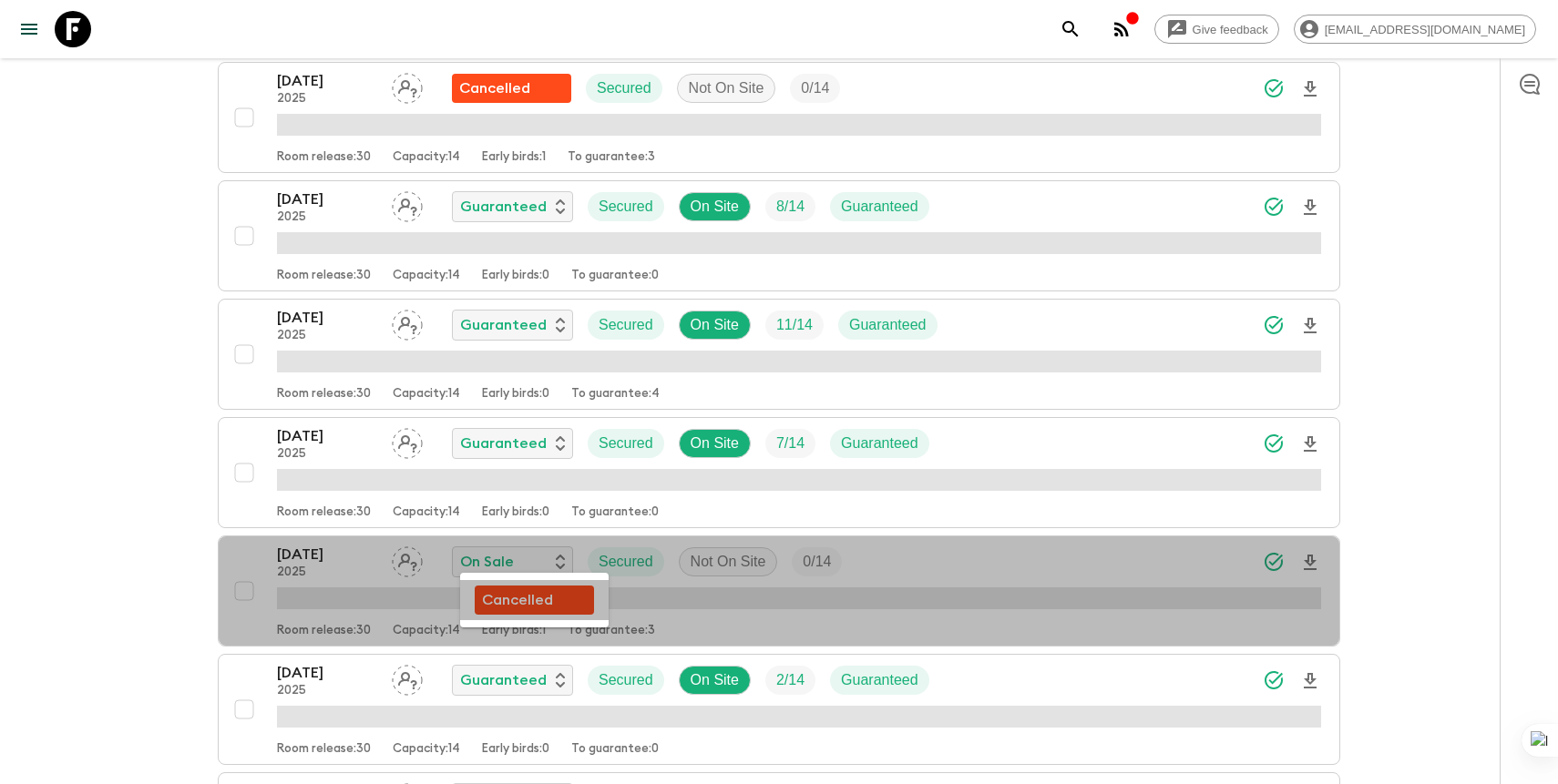
click at [507, 614] on div "Cancelled" at bounding box center [534, 600] width 119 height 29
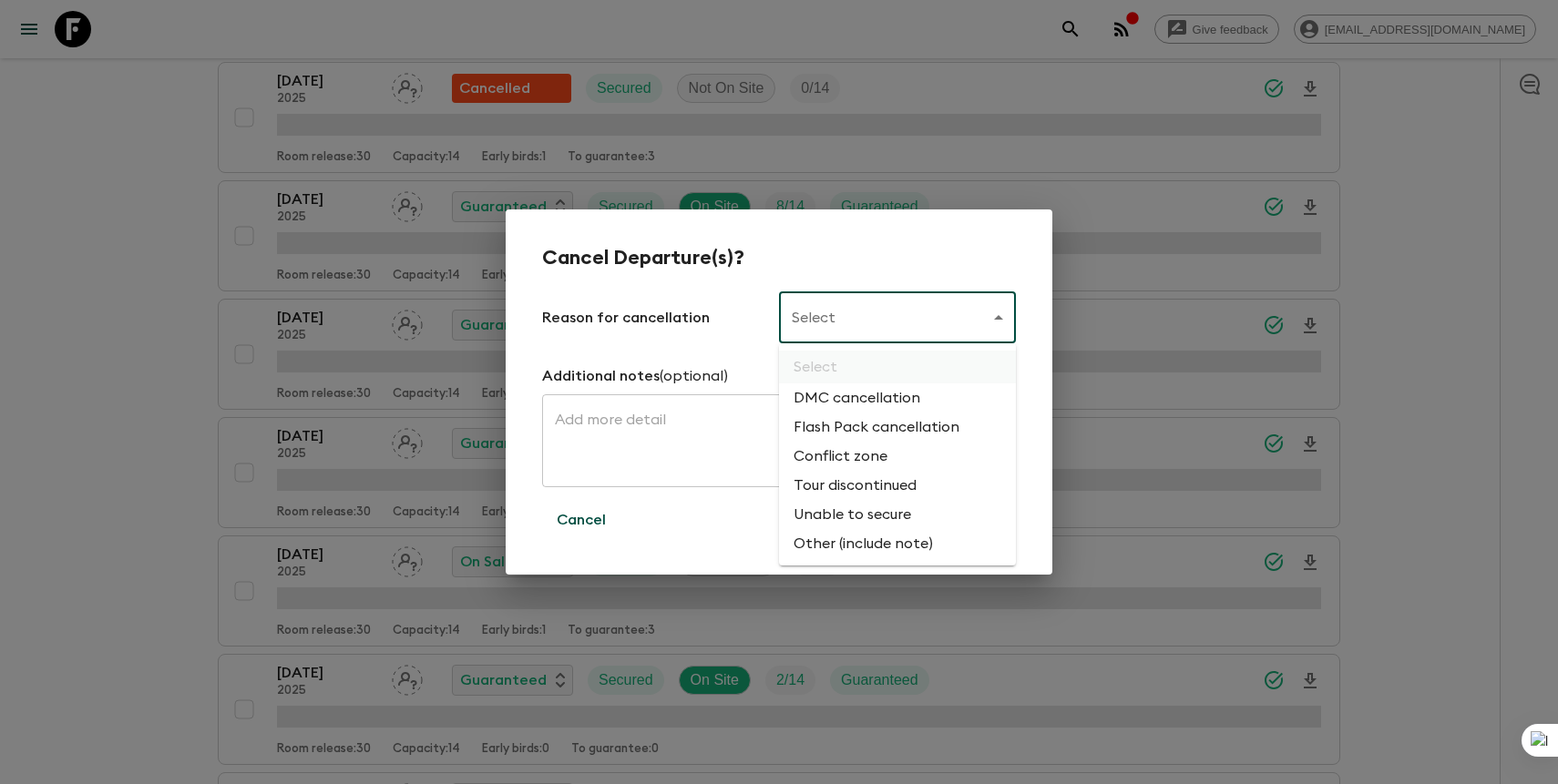
click at [855, 438] on li "Flash Pack cancellation" at bounding box center [897, 427] width 237 height 29
type input "FLASHPACK_CANCELLATION"
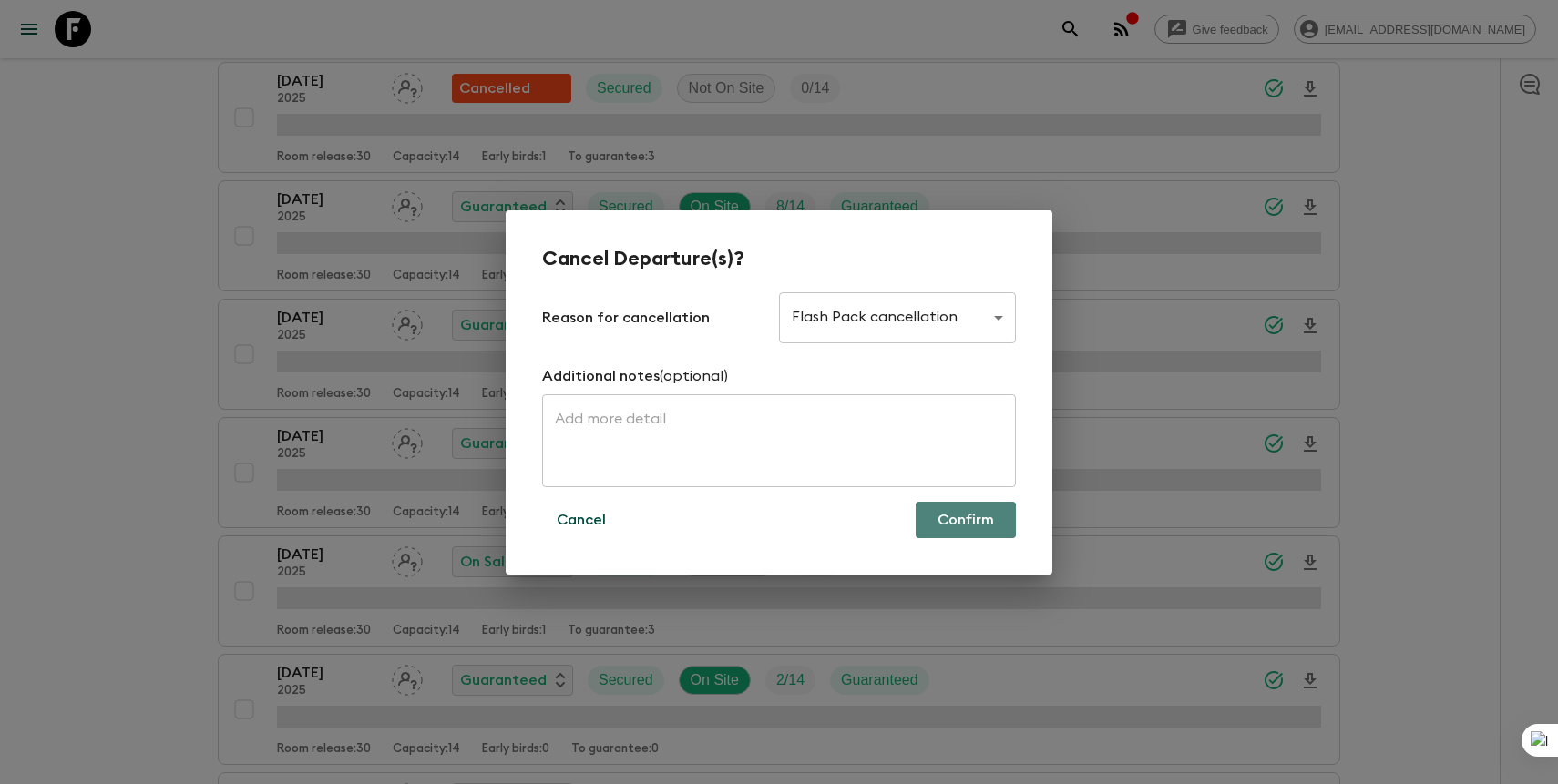
click at [955, 516] on button "Confirm" at bounding box center [966, 520] width 101 height 37
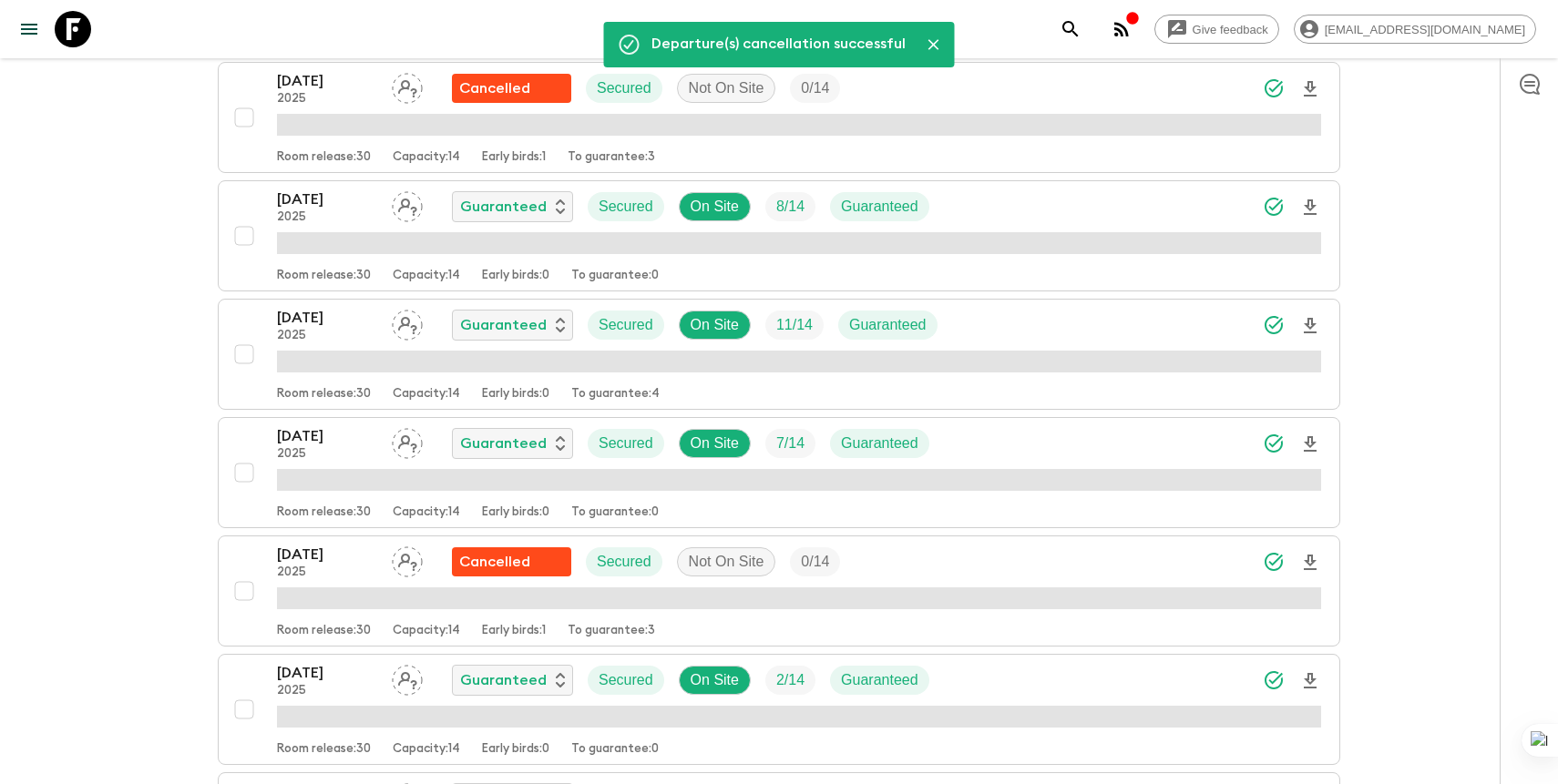
click at [1078, 31] on icon "search adventures" at bounding box center [1071, 29] width 15 height 15
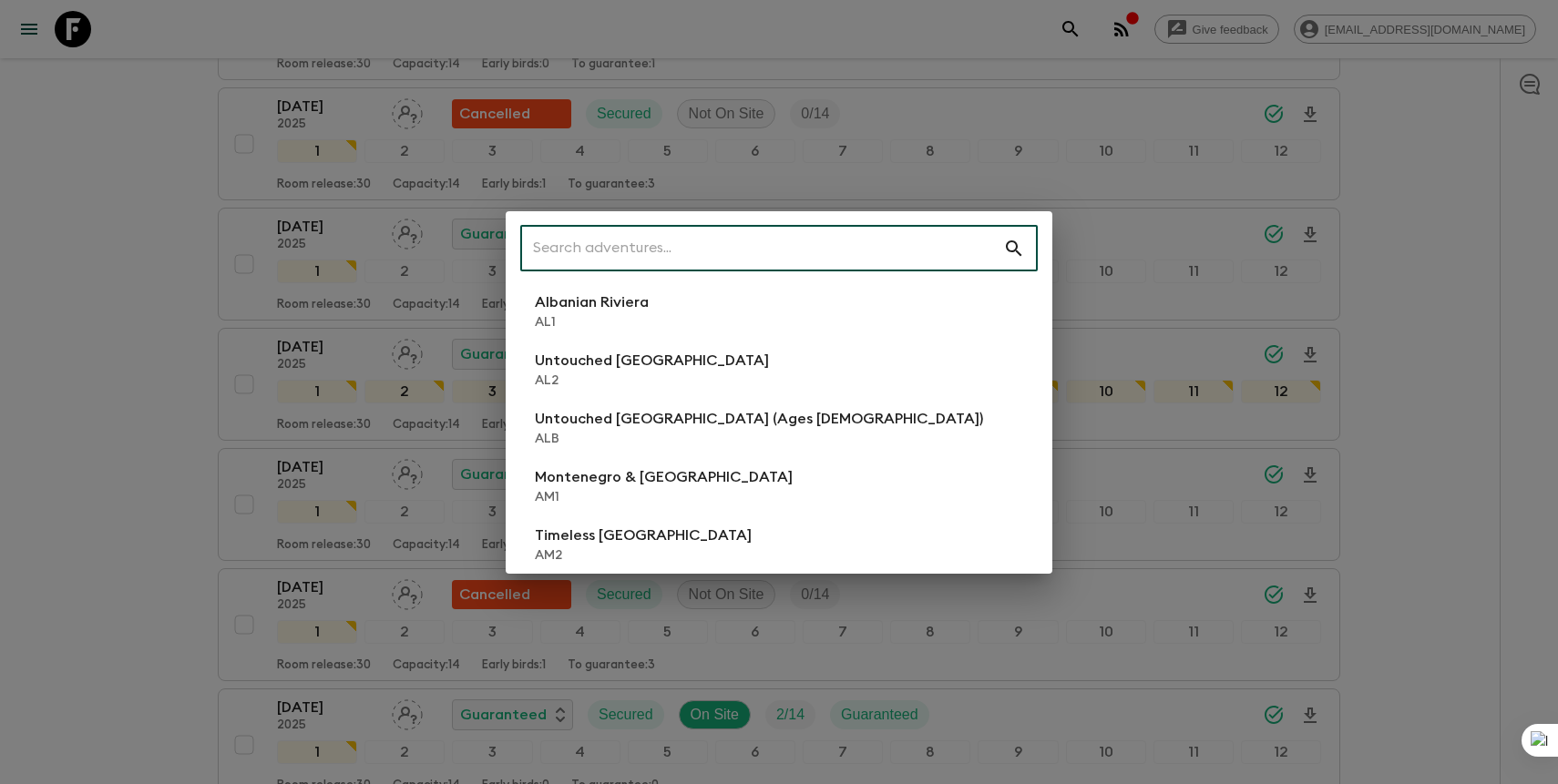
scroll to position [2063, 0]
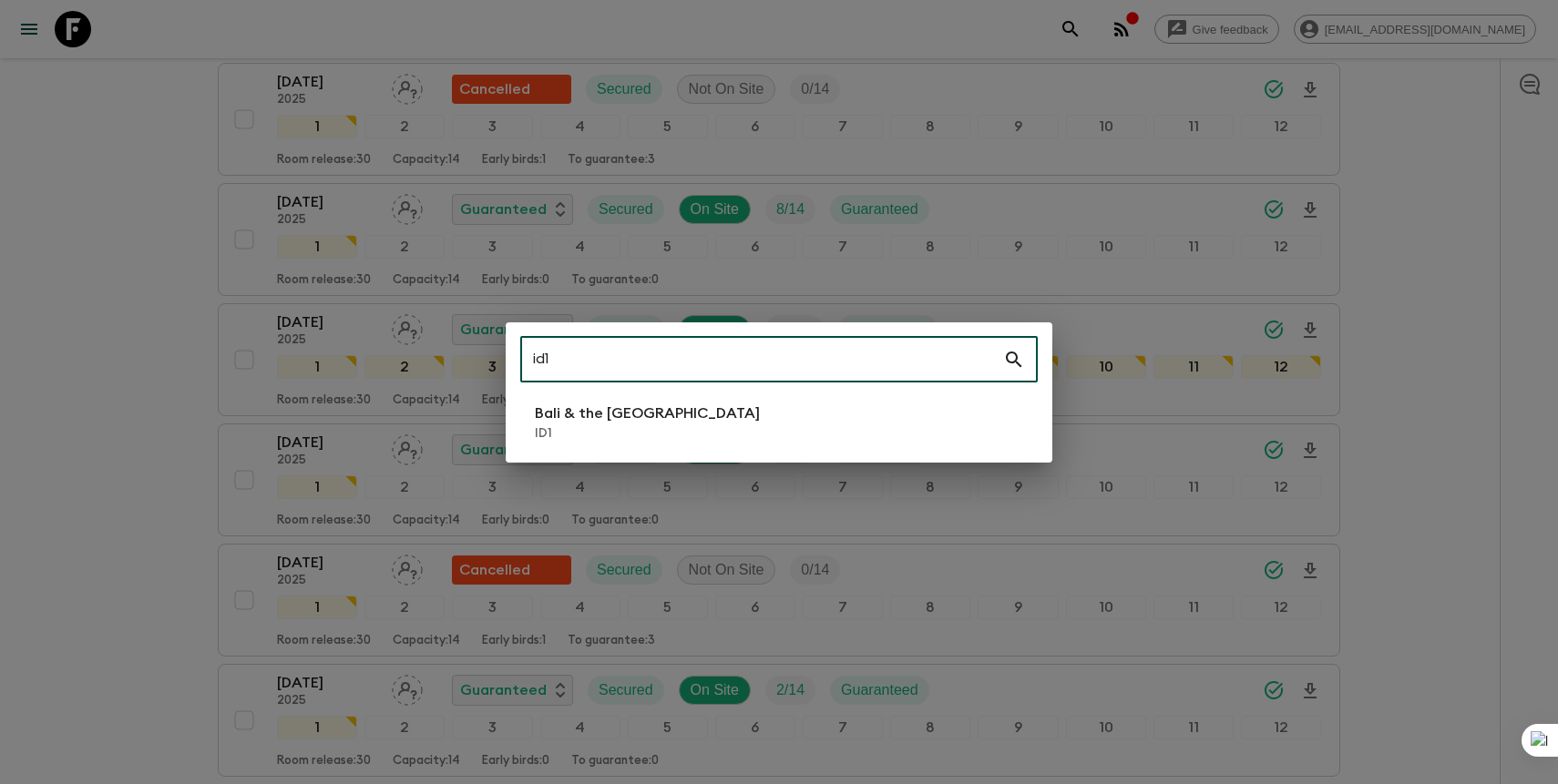
type input "id1"
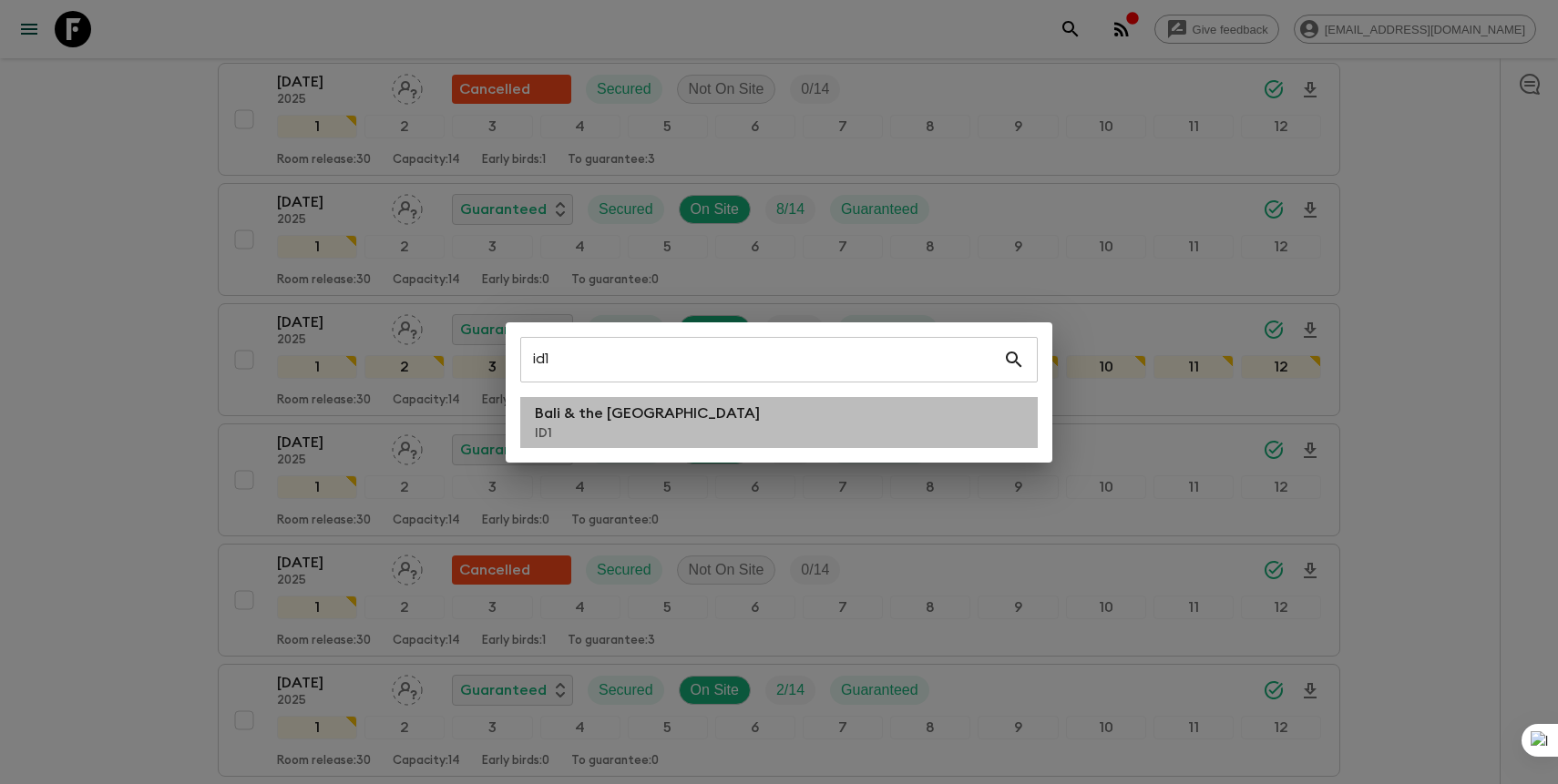
click at [661, 421] on p "Bali & the [GEOGRAPHIC_DATA]" at bounding box center [647, 413] width 225 height 22
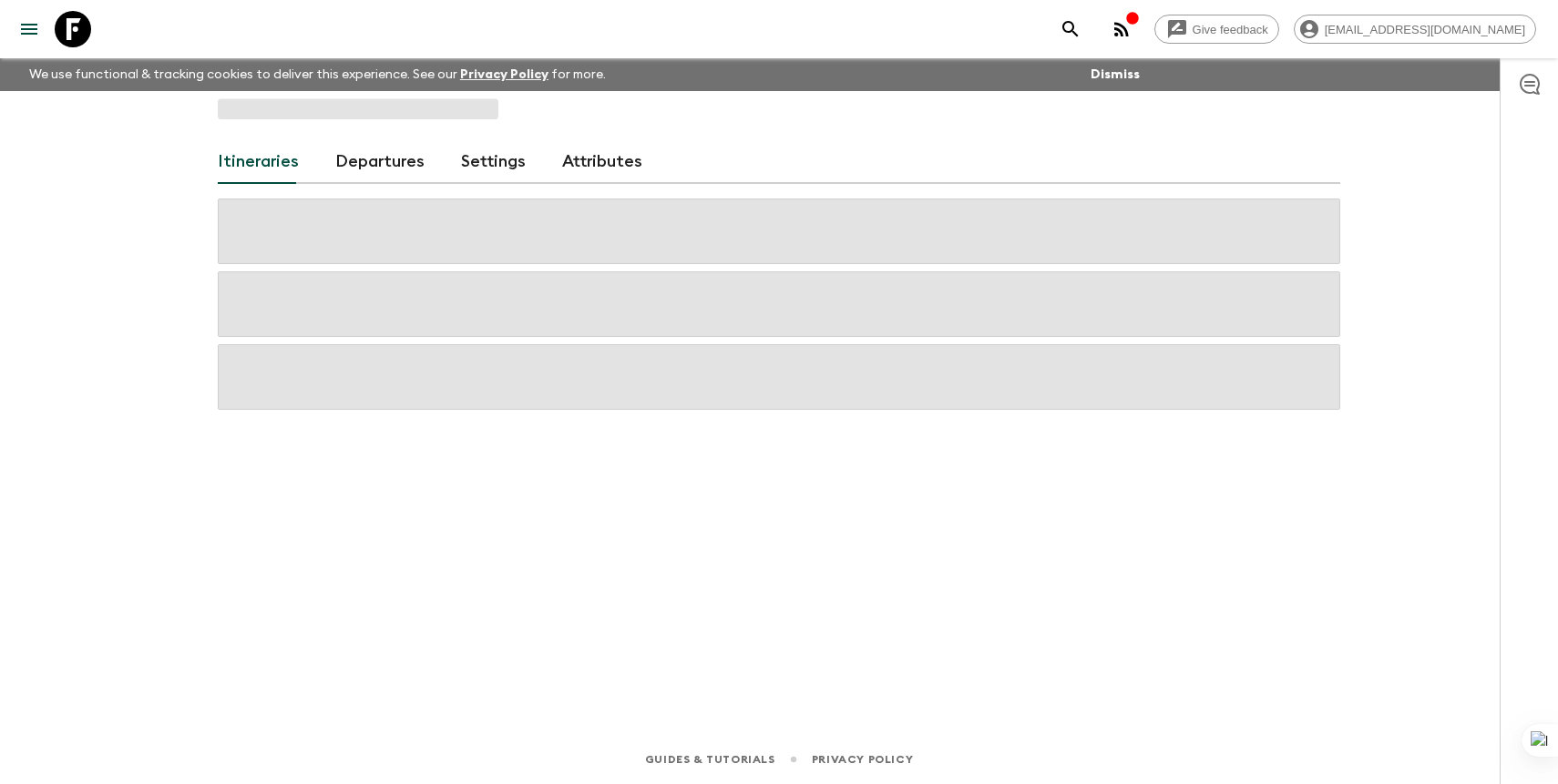
click at [373, 164] on link "Departures" at bounding box center [380, 161] width 89 height 44
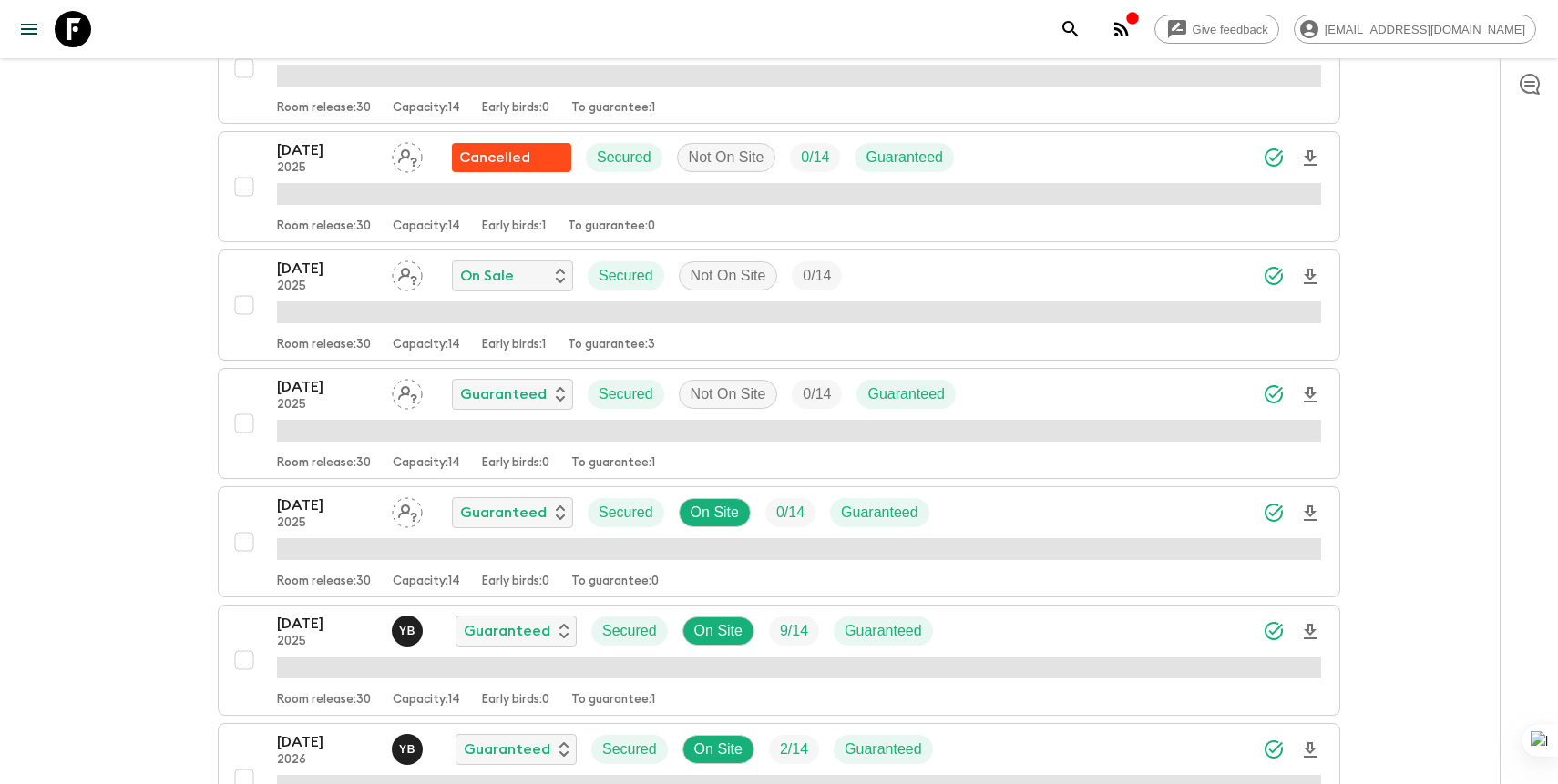
scroll to position [804, 0]
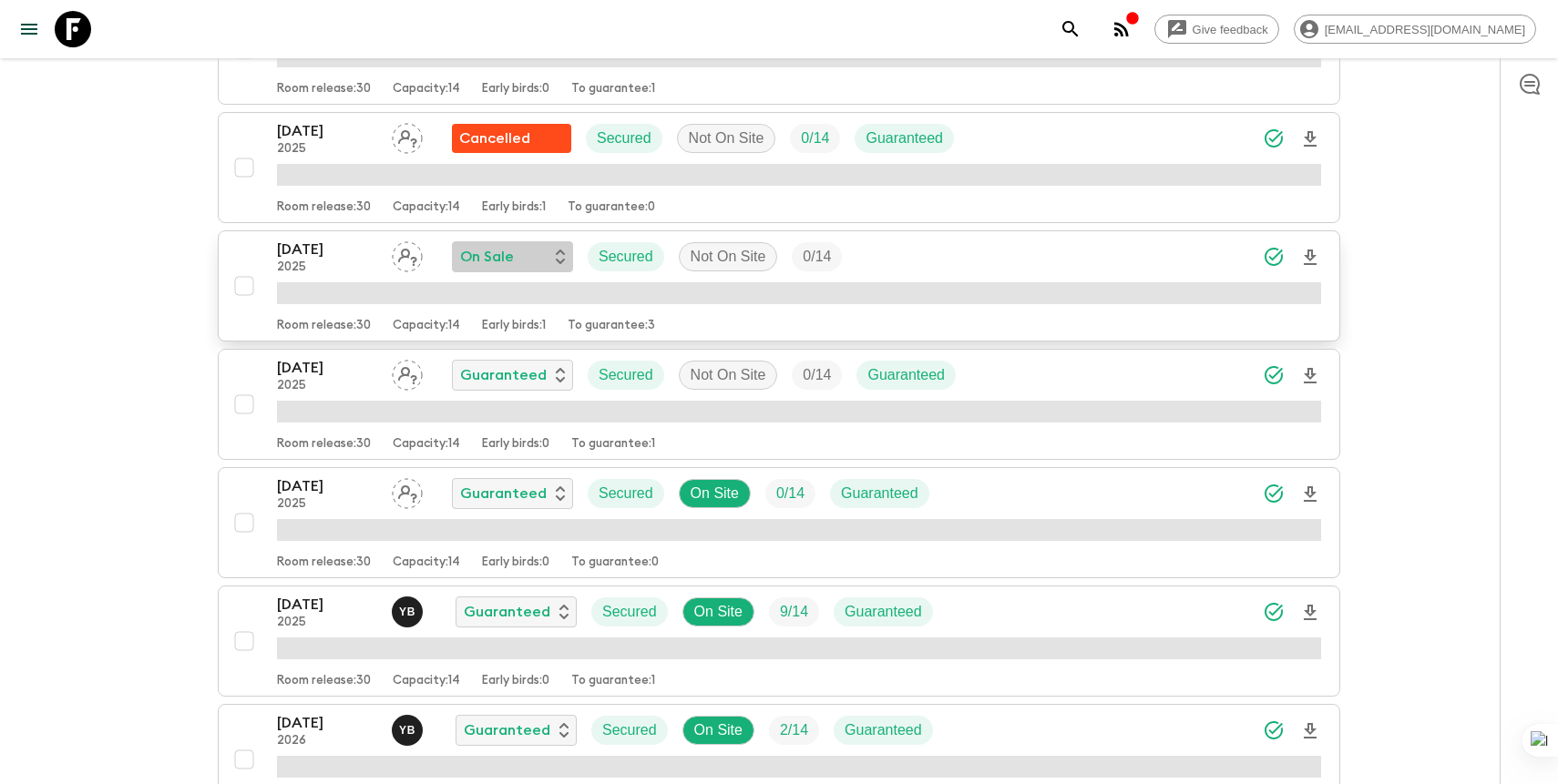
click at [539, 255] on div "On Sale" at bounding box center [513, 256] width 104 height 22
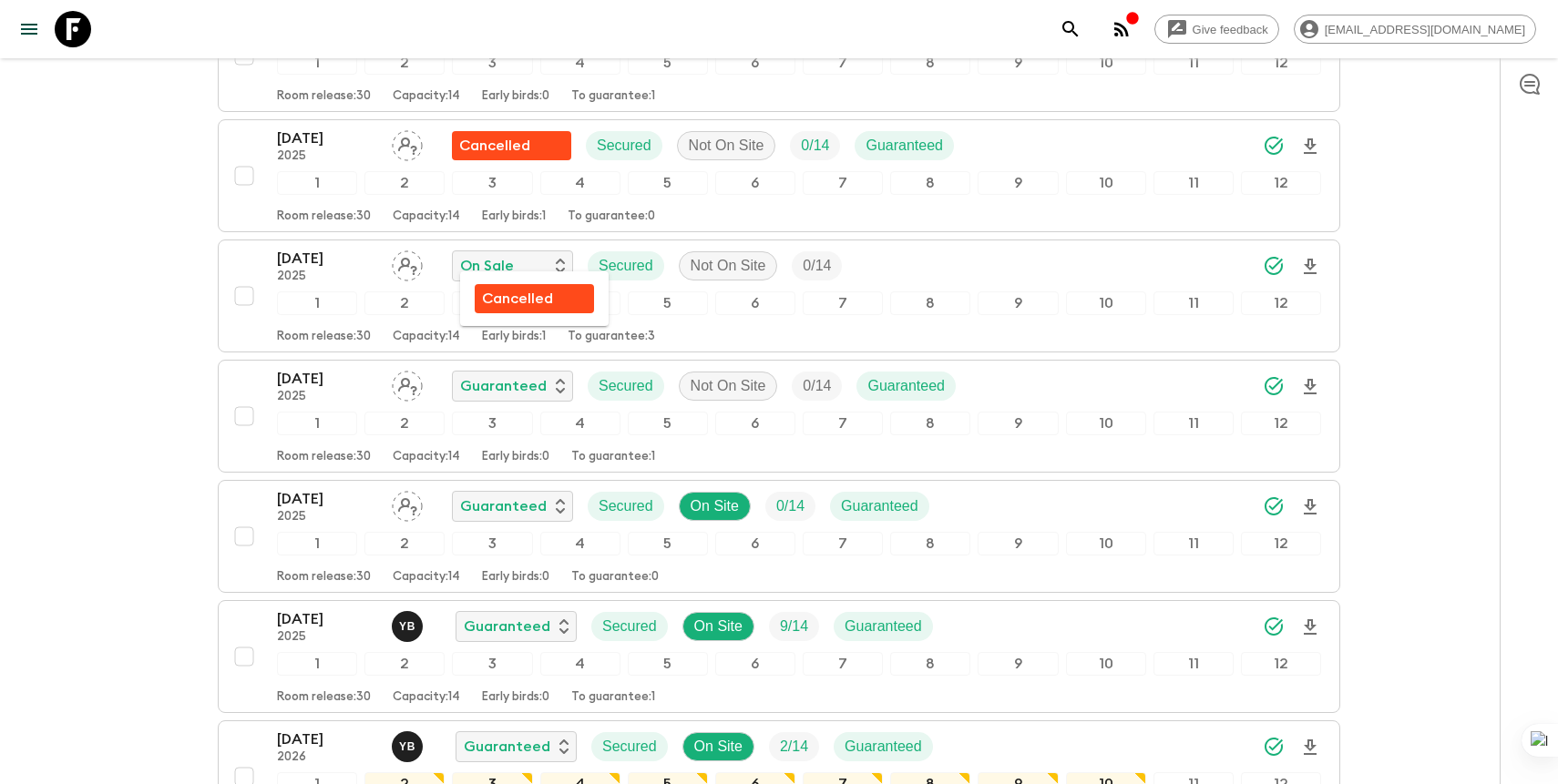
scroll to position [810, 0]
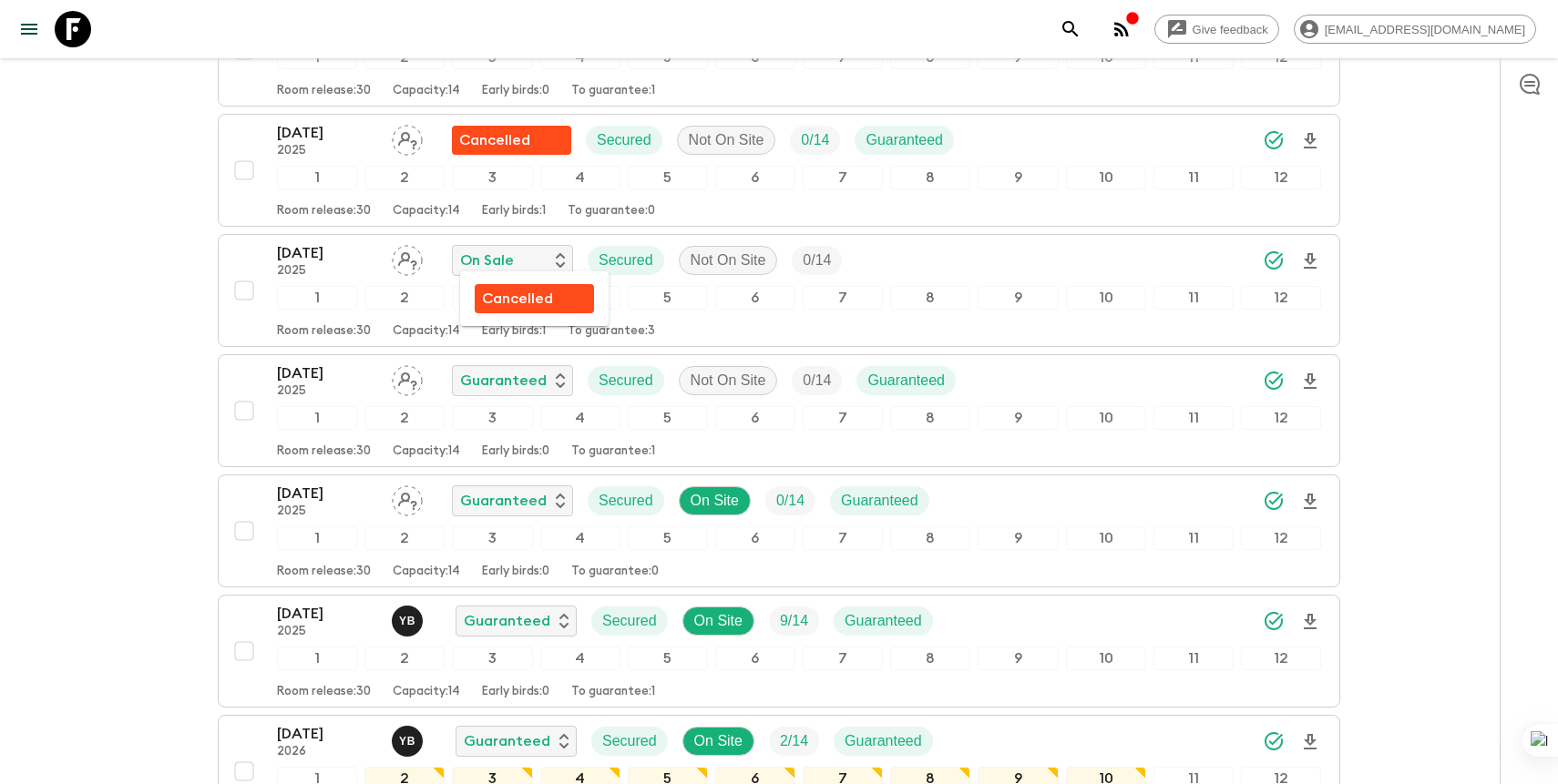
click at [541, 300] on p "Cancelled" at bounding box center [516, 299] width 71 height 22
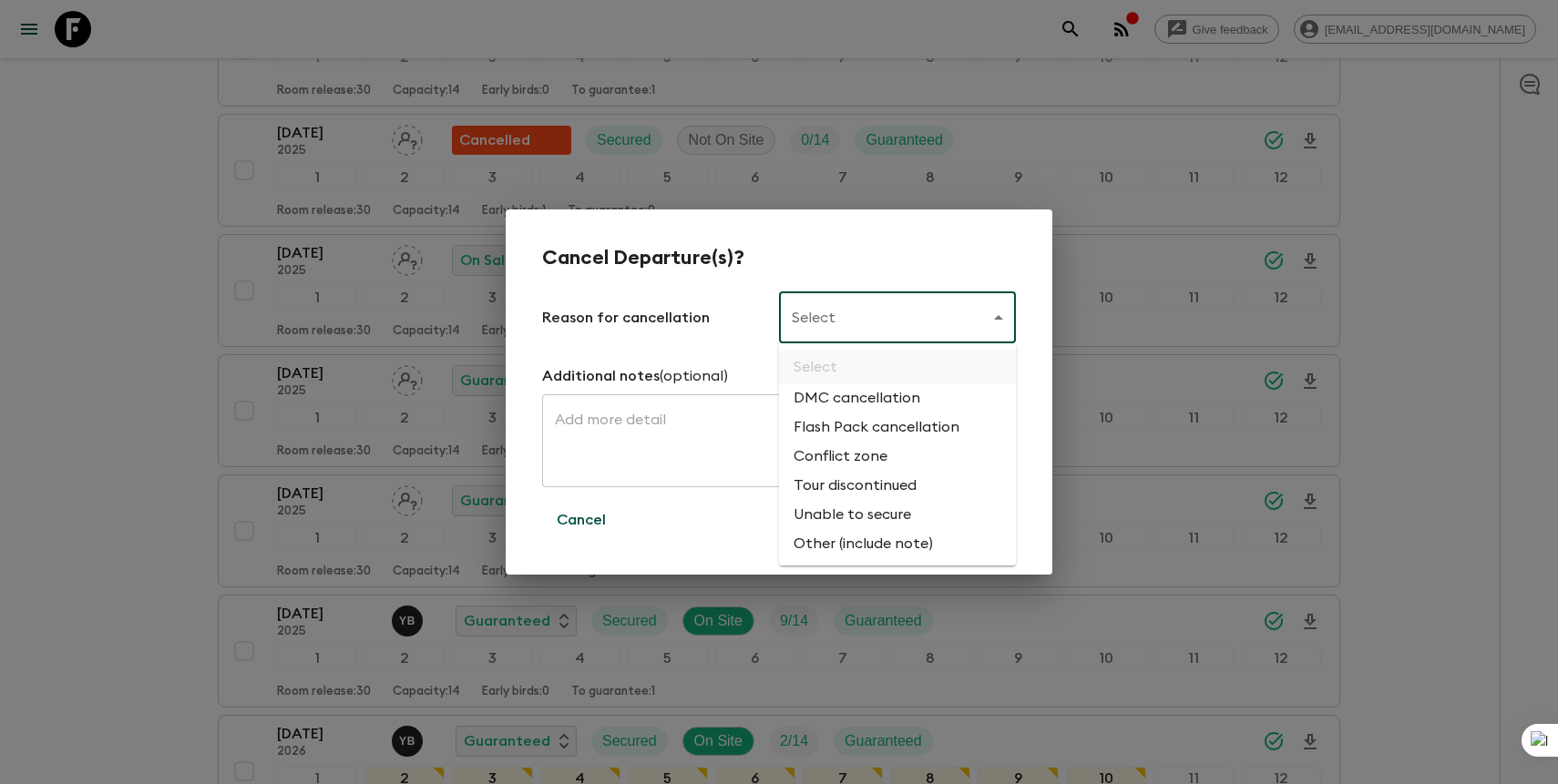
click at [867, 423] on li "Flash Pack cancellation" at bounding box center [897, 427] width 237 height 29
type input "FLASHPACK_CANCELLATION"
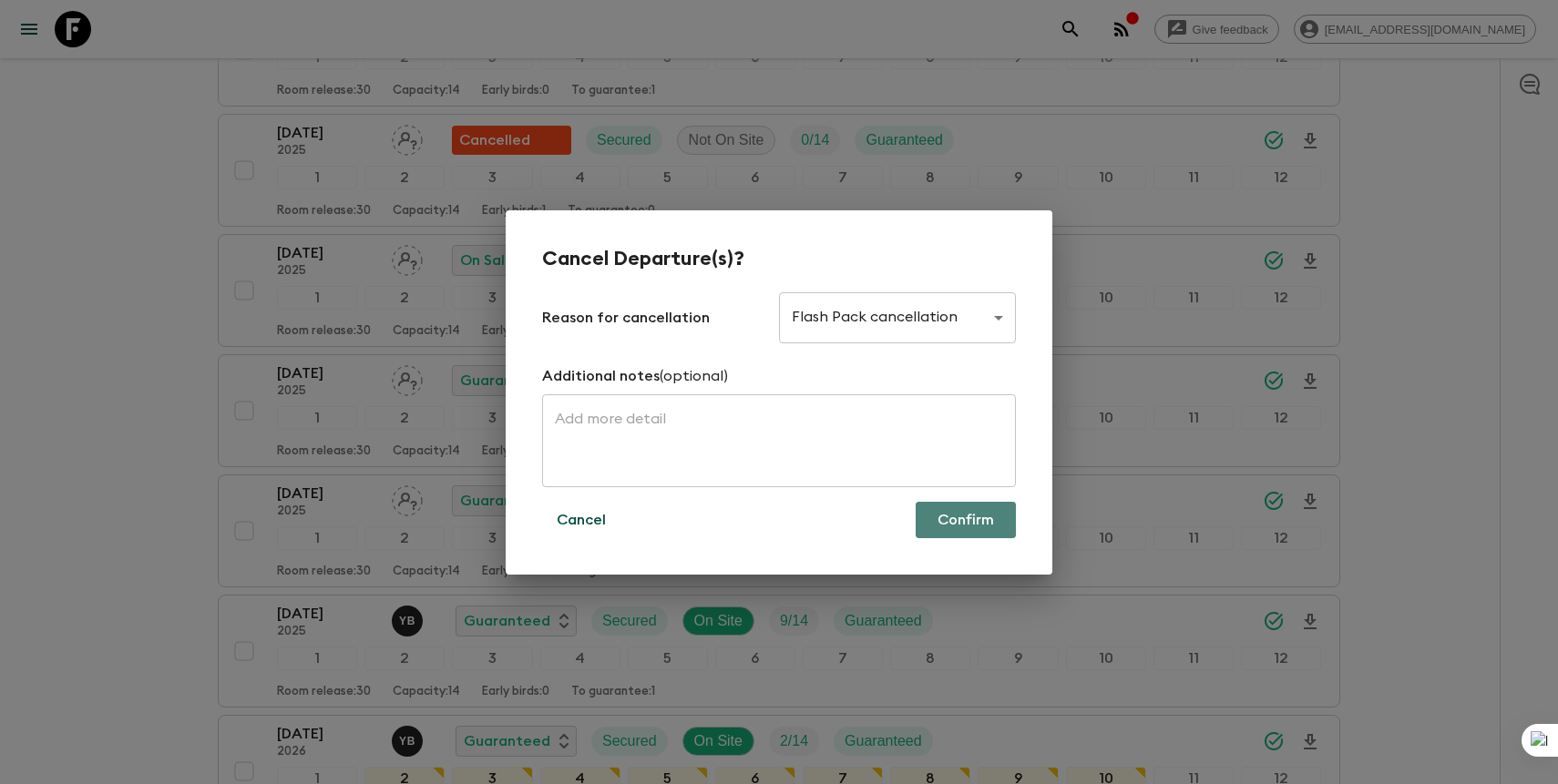
click at [955, 519] on button "Confirm" at bounding box center [966, 520] width 101 height 37
